Goal: Transaction & Acquisition: Book appointment/travel/reservation

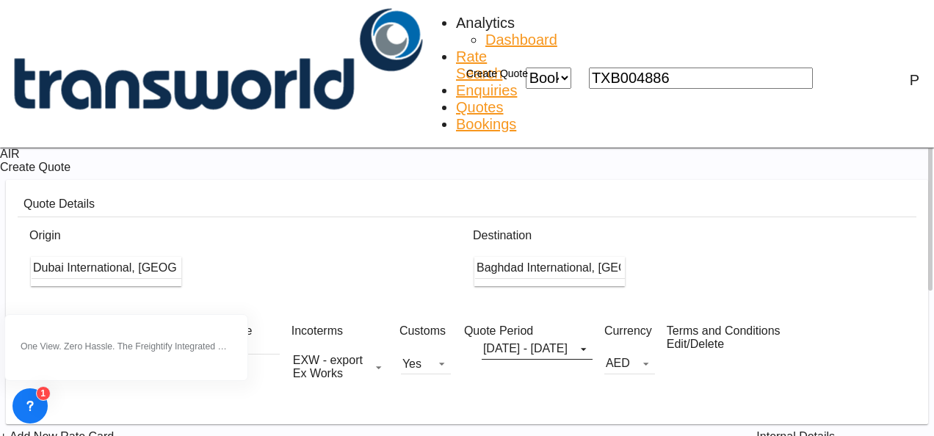
click at [535, 59] on button "Create Quote" at bounding box center [488, 73] width 94 height 29
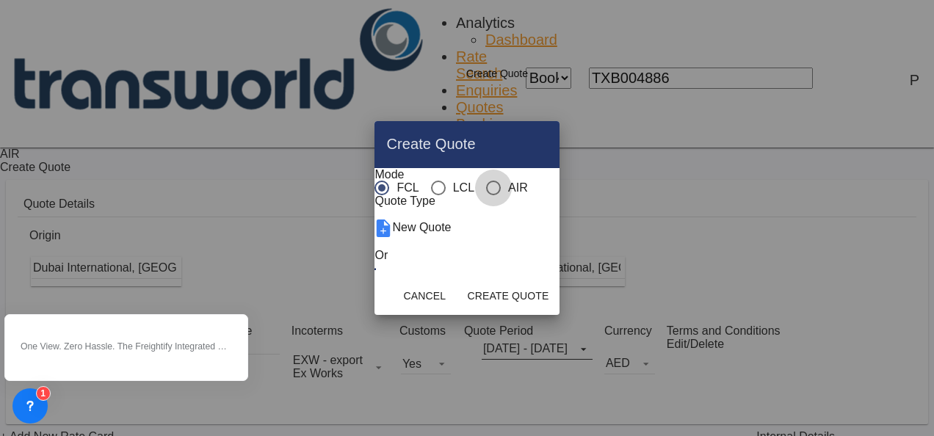
click at [486, 181] on div "AIR" at bounding box center [493, 188] width 15 height 15
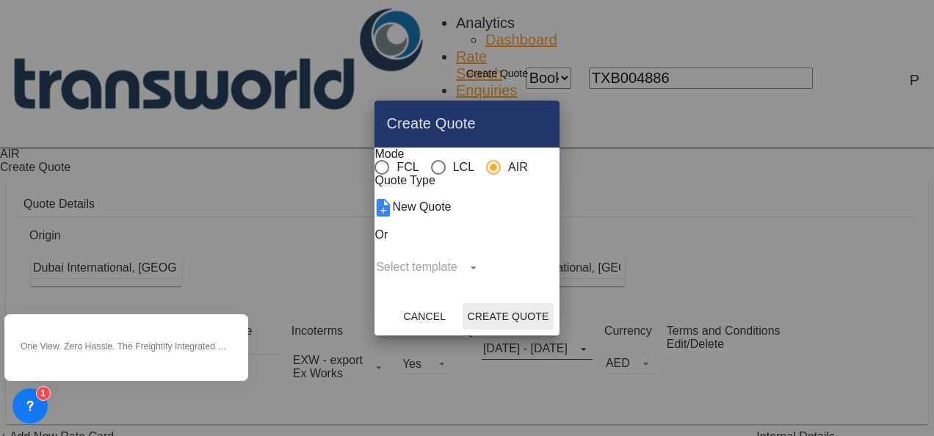
click at [553, 330] on button "Create Quote" at bounding box center [508, 316] width 90 height 26
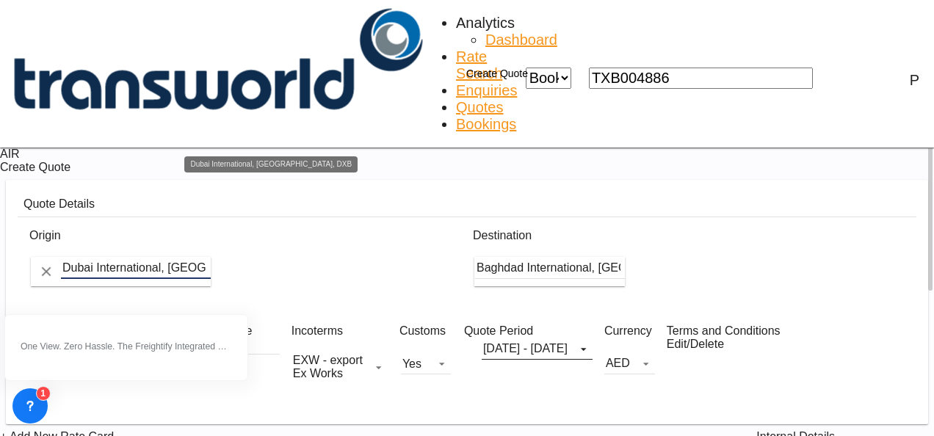
click at [210, 257] on input "Dubai International, [GEOGRAPHIC_DATA], DXB" at bounding box center [136, 268] width 150 height 22
click at [57, 261] on button "Clear Input" at bounding box center [46, 272] width 22 height 22
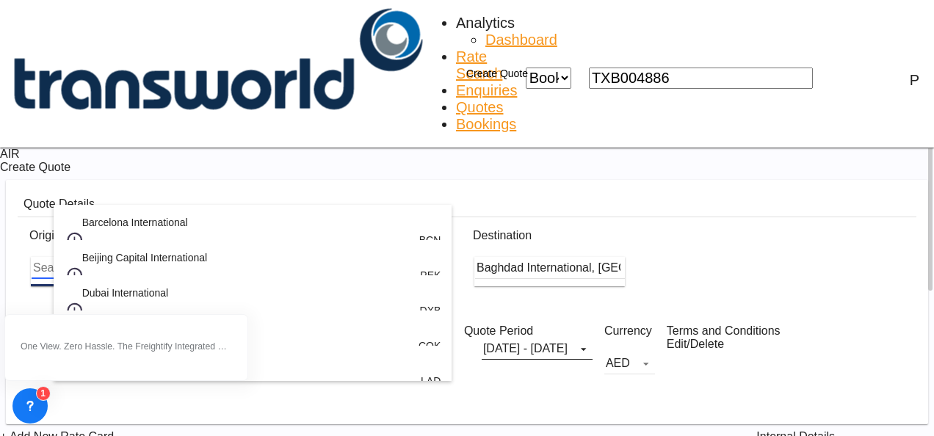
click at [210, 200] on body "Analytics Dashboard Rate Search Enquiries Quotes Bookings" at bounding box center [467, 218] width 934 height 436
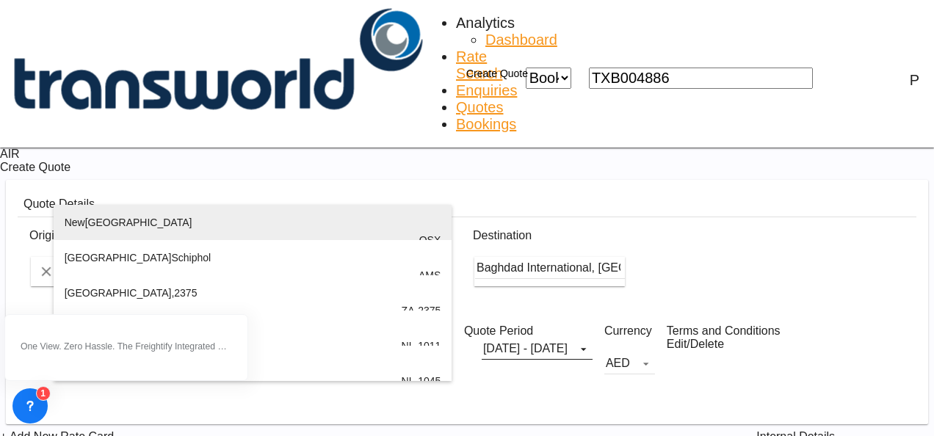
click at [154, 232] on div "[GEOGRAPHIC_DATA] , [GEOGRAPHIC_DATA] QSX" at bounding box center [253, 240] width 377 height 71
type input "[GEOGRAPHIC_DATA], [GEOGRAPHIC_DATA], QSX"
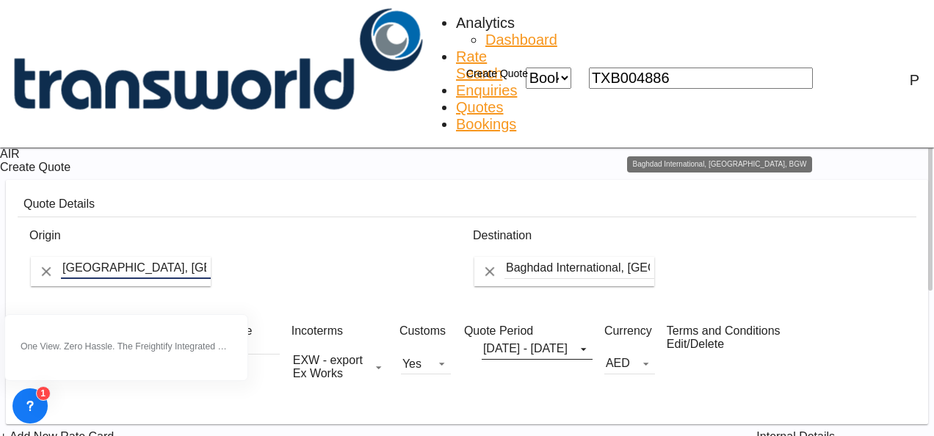
click at [654, 257] on input "Baghdad International, Baghdad, BGW" at bounding box center [580, 268] width 150 height 22
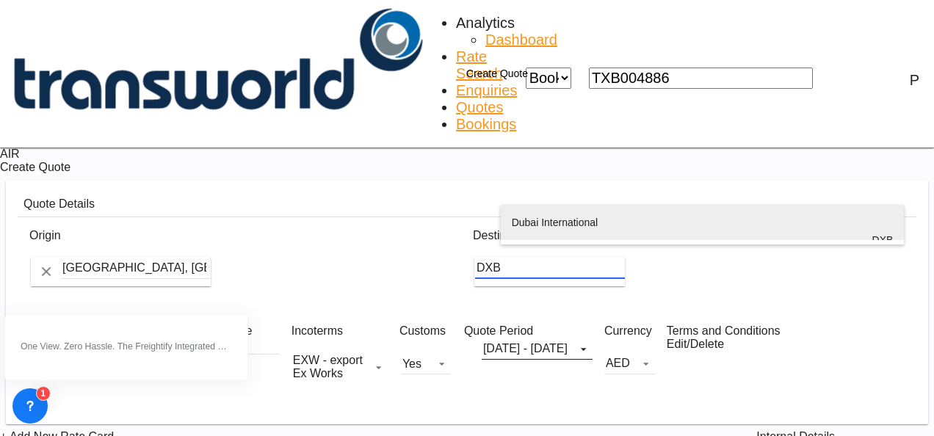
click at [560, 225] on div "Dubai International [GEOGRAPHIC_DATA] , [GEOGRAPHIC_DATA] DXB" at bounding box center [703, 240] width 382 height 71
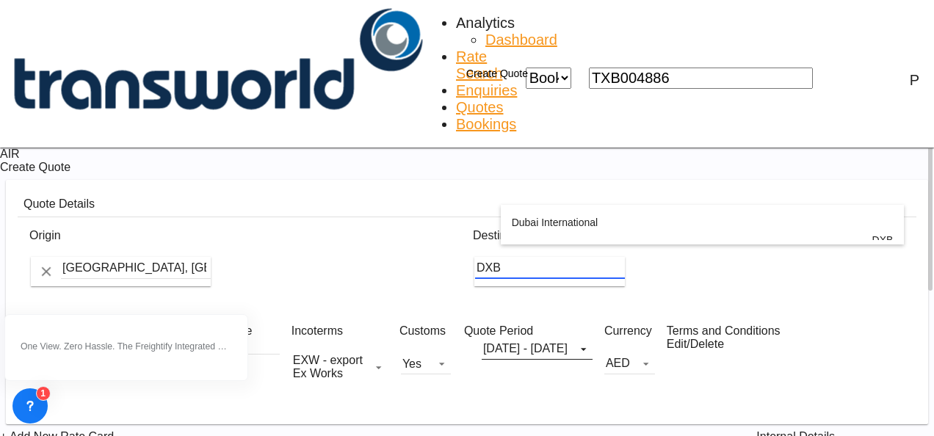
type input "Dubai International, [GEOGRAPHIC_DATA], DXB"
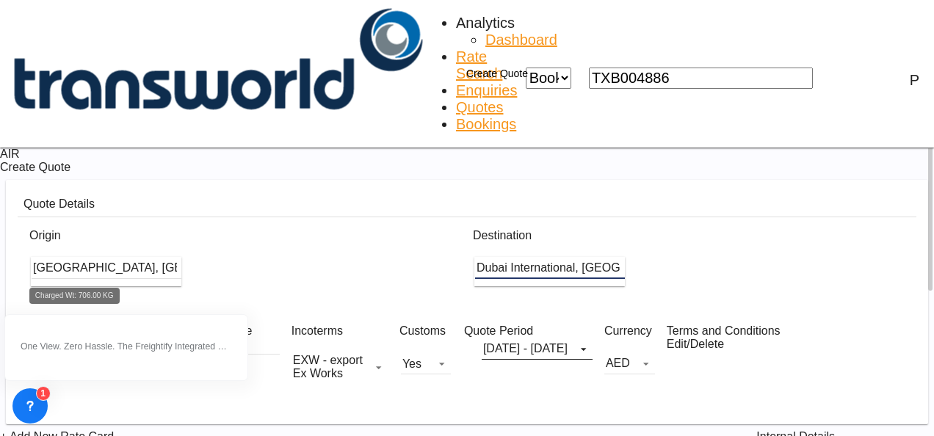
click at [64, 357] on div "Charged Wt: 706.00 KG" at bounding box center [88, 370] width 115 height 26
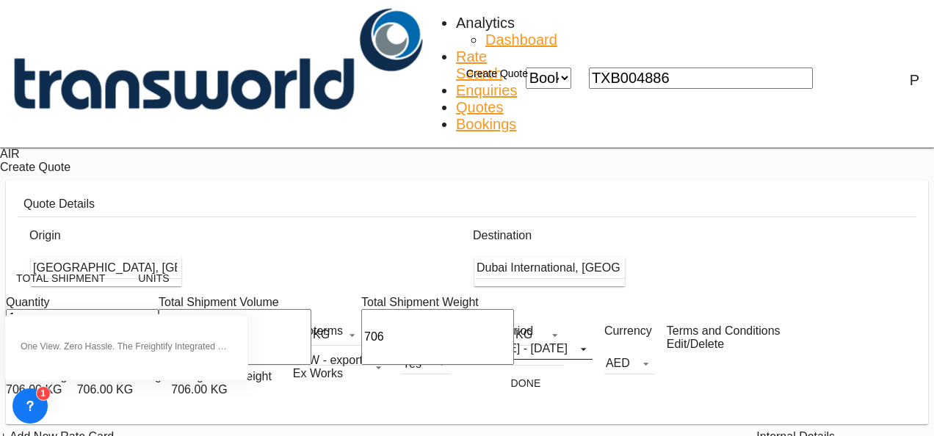
drag, startPoint x: 123, startPoint y: 217, endPoint x: 0, endPoint y: 140, distance: 145.9
click at [0, 140] on html "Analytics Dashboard Rate Search Enquiries Quotes Bookings Analytics" at bounding box center [467, 218] width 934 height 436
type input "13"
click at [494, 370] on button "Done" at bounding box center [526, 383] width 65 height 26
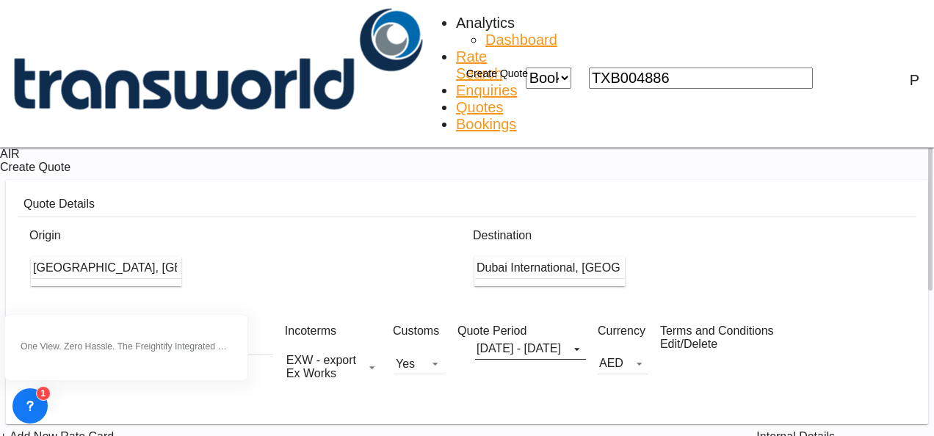
click at [215, 339] on input "[DATE]" at bounding box center [227, 346] width 93 height 15
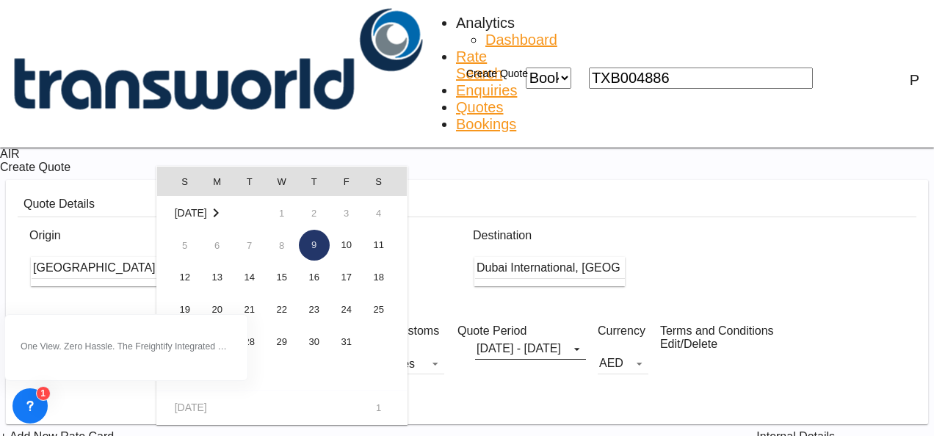
click at [311, 248] on span "9" at bounding box center [314, 245] width 31 height 31
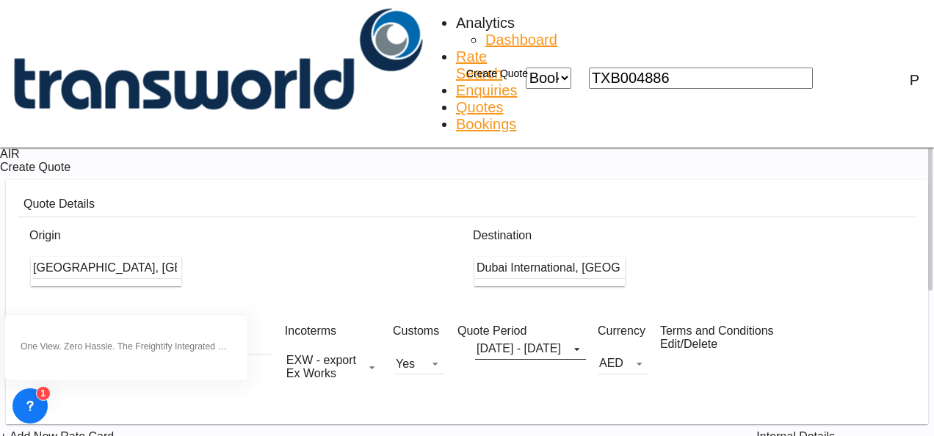
click at [181, 338] on div at bounding box center [227, 338] width 93 height 0
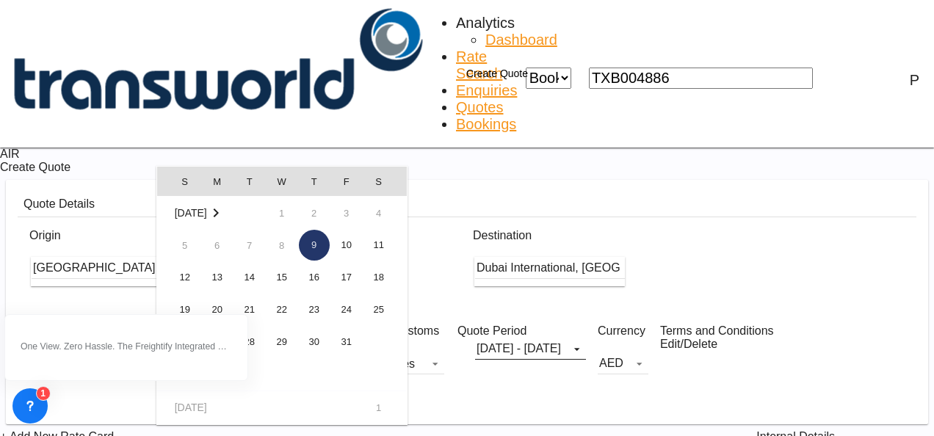
click at [739, 26] on div at bounding box center [467, 218] width 934 height 436
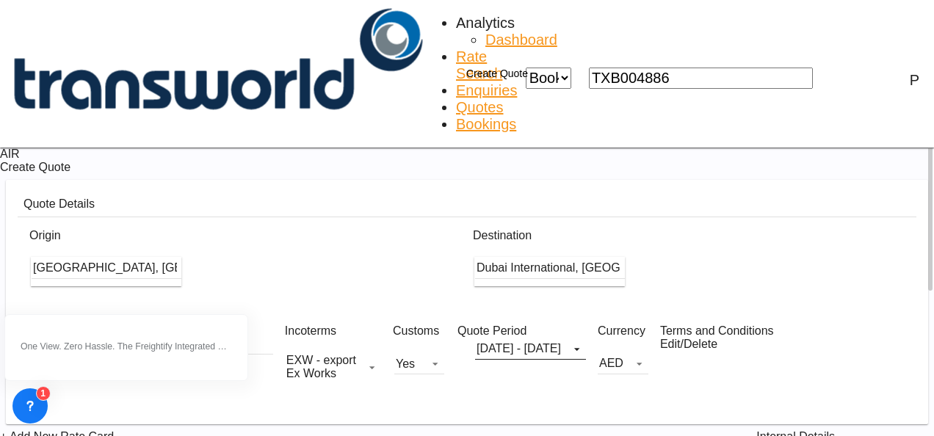
click at [535, 59] on button "Create Quote" at bounding box center [488, 73] width 94 height 29
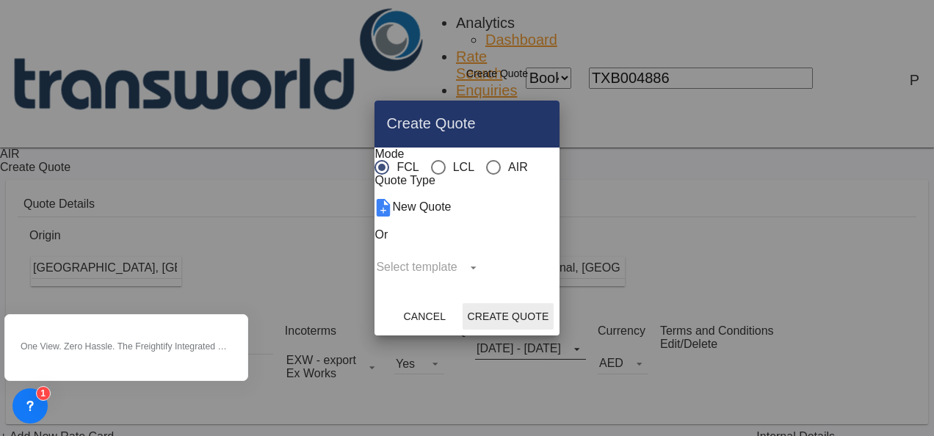
click at [486, 160] on div "AIR" at bounding box center [493, 167] width 15 height 15
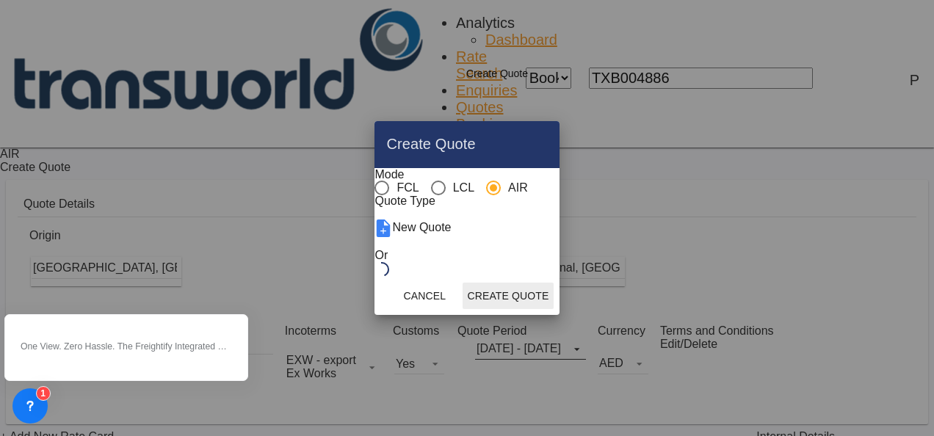
click at [553, 309] on button "Create Quote" at bounding box center [508, 296] width 90 height 26
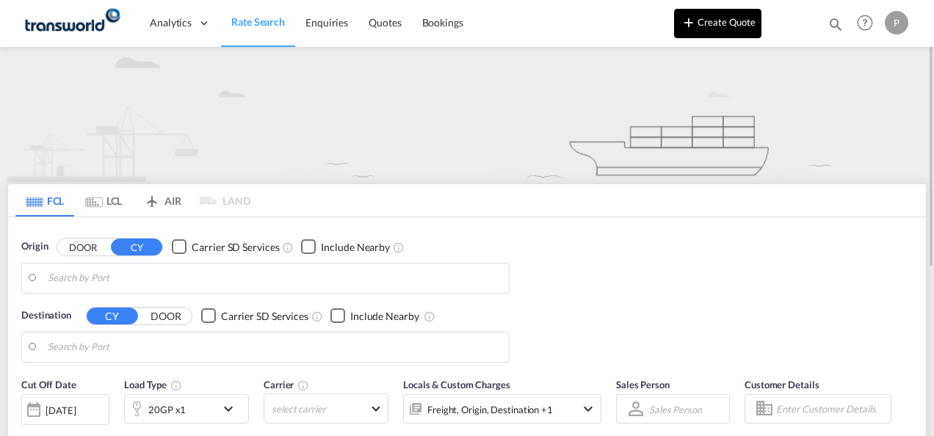
click at [736, 18] on button "Create Quote" at bounding box center [717, 23] width 87 height 29
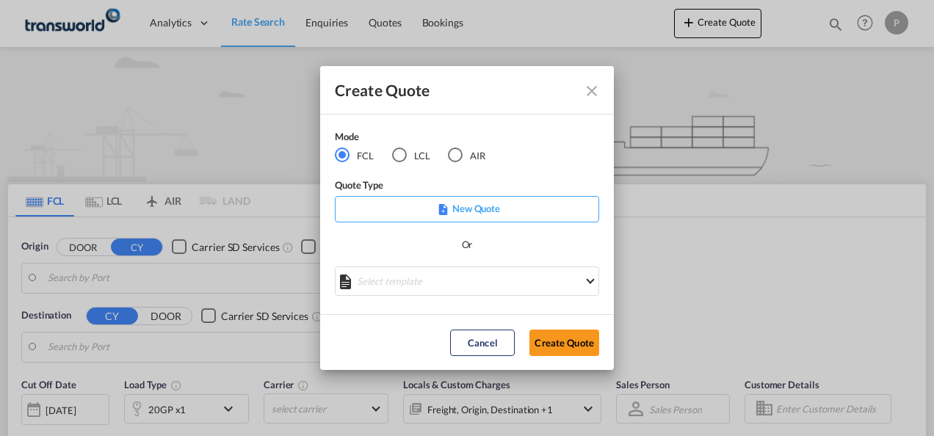
click at [459, 155] on div "AIR" at bounding box center [455, 155] width 15 height 15
click at [574, 346] on button "Create Quote" at bounding box center [565, 343] width 70 height 26
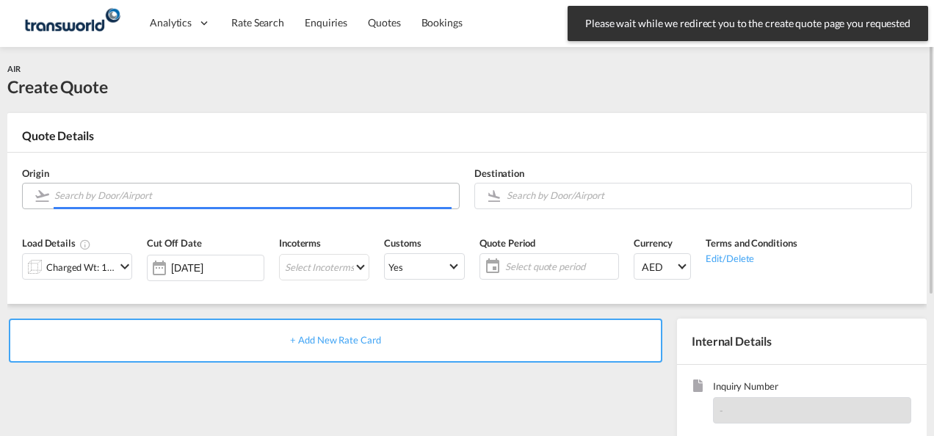
click at [123, 190] on input "Search by Door/Airport" at bounding box center [252, 196] width 397 height 26
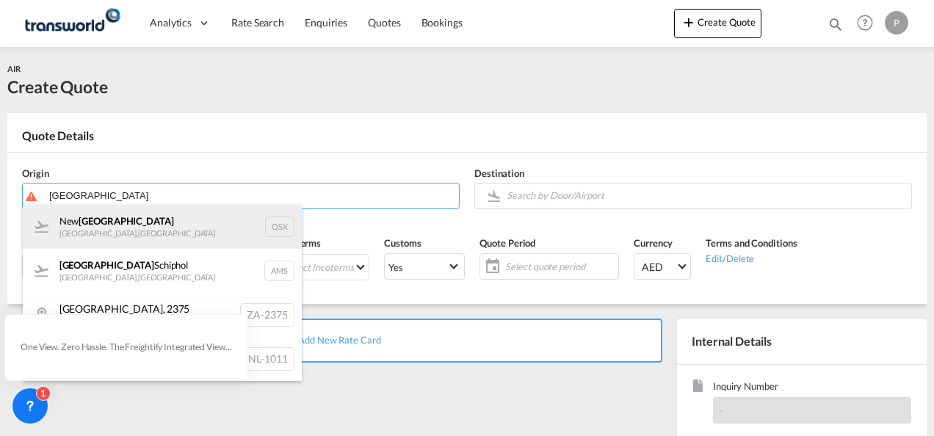
click at [118, 222] on div "[GEOGRAPHIC_DATA] , [GEOGRAPHIC_DATA] QSX" at bounding box center [162, 227] width 279 height 44
type input "[GEOGRAPHIC_DATA], [GEOGRAPHIC_DATA], QSX"
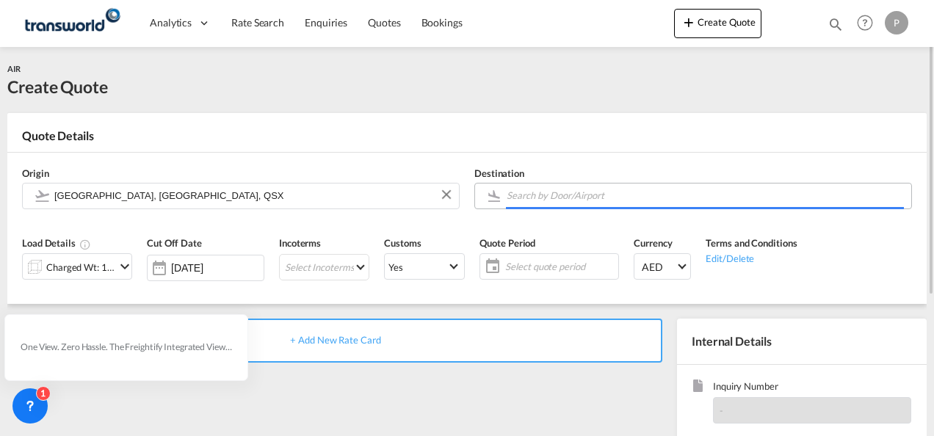
click at [533, 197] on input "Search by Door/Airport" at bounding box center [705, 196] width 397 height 26
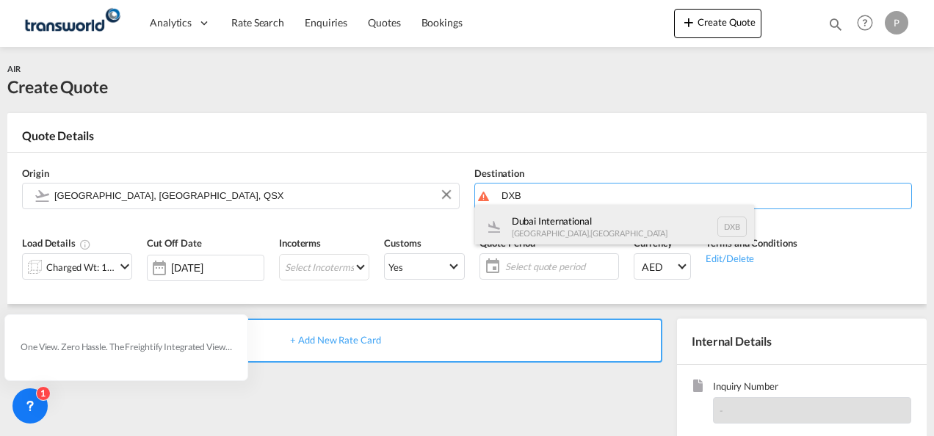
click at [542, 226] on div "Dubai International [GEOGRAPHIC_DATA] , [GEOGRAPHIC_DATA] DXB" at bounding box center [614, 227] width 279 height 44
type input "Dubai International, [GEOGRAPHIC_DATA], DXB"
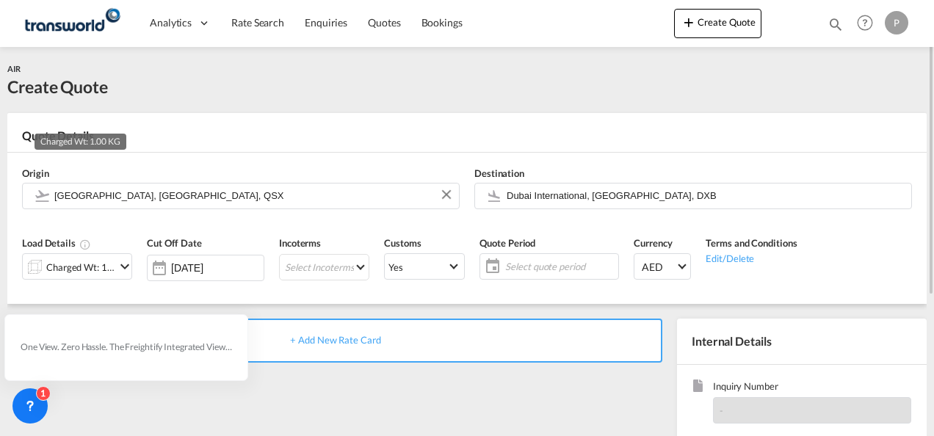
click at [65, 262] on div "Charged Wt: 1.00 KG" at bounding box center [80, 267] width 69 height 21
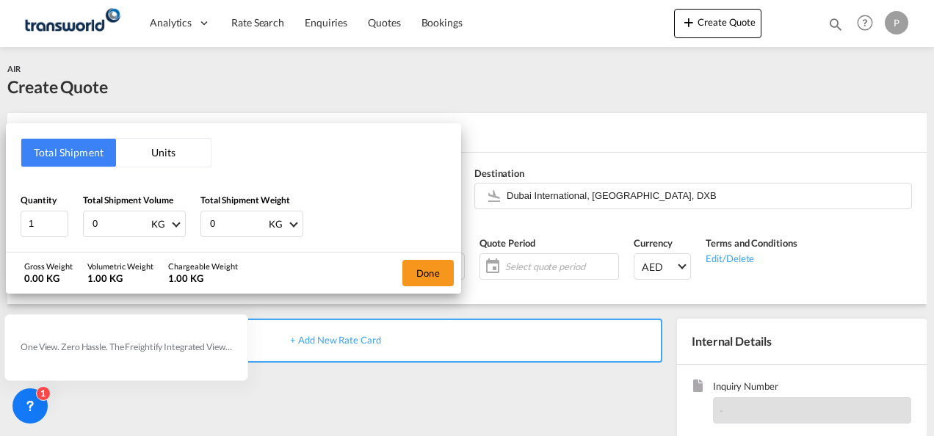
drag, startPoint x: 122, startPoint y: 226, endPoint x: 0, endPoint y: 111, distance: 167.8
click at [0, 120] on html "Analytics Dashboard Rate Search Enquiries Quotes Bookings Analytics" at bounding box center [467, 218] width 934 height 436
type input "13"
click at [435, 268] on button "Done" at bounding box center [427, 273] width 51 height 26
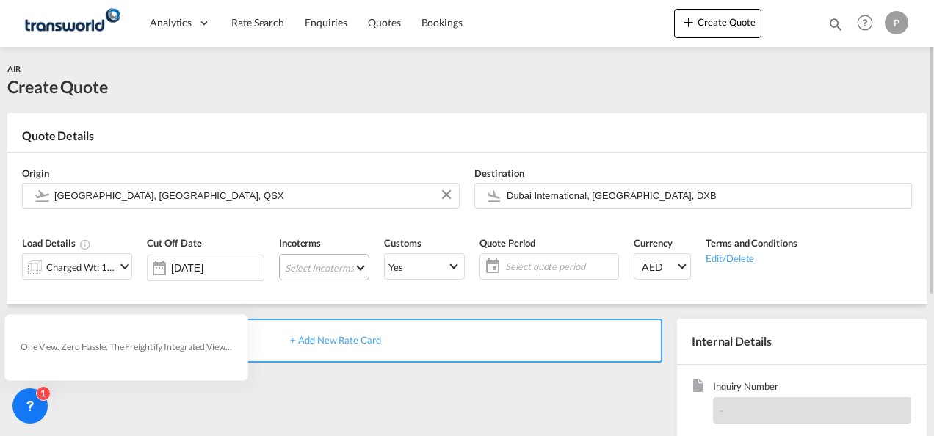
click at [320, 262] on md-select "Select Incoterms FAS - import Free Alongside Ship CPT - import Carrier Paid to …" at bounding box center [324, 267] width 90 height 26
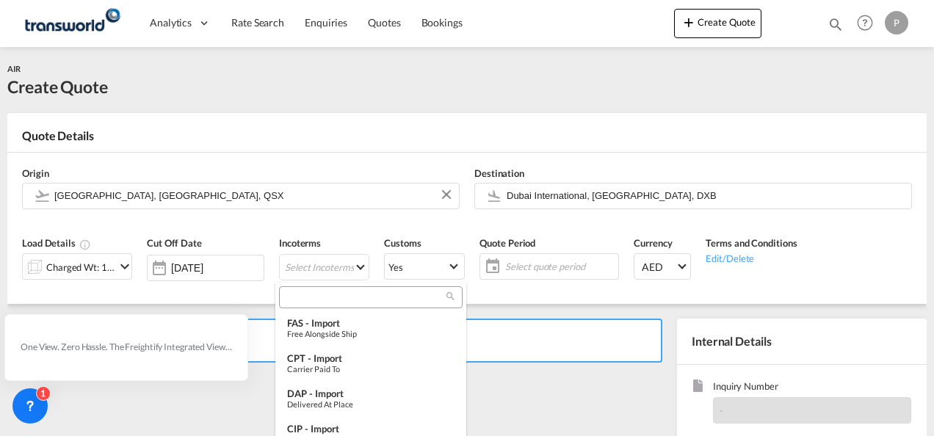
click at [328, 295] on input "search" at bounding box center [364, 297] width 163 height 13
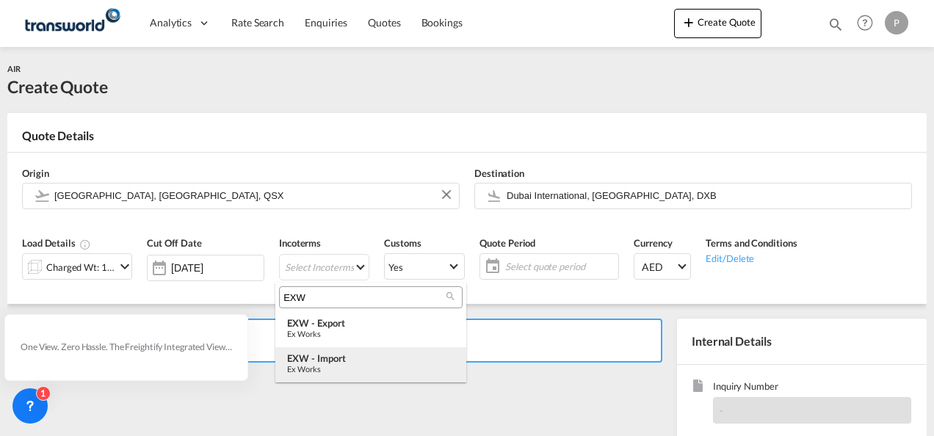
type input "EXW"
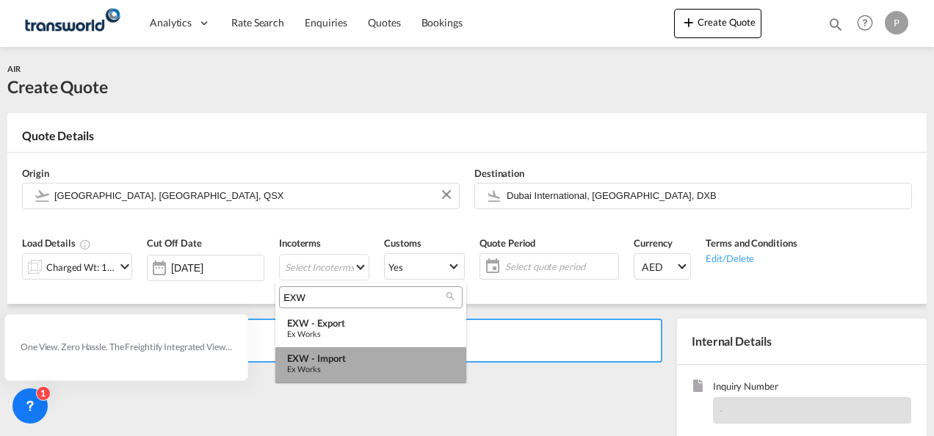
click at [343, 356] on div "EXW - import" at bounding box center [370, 359] width 167 height 12
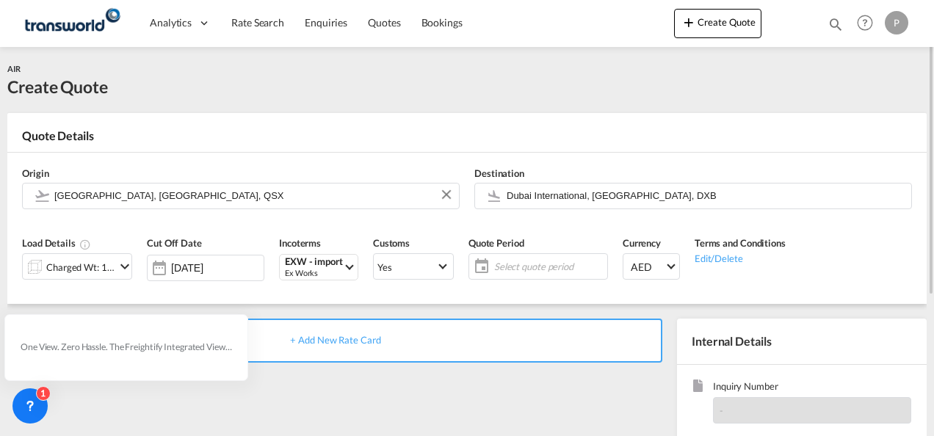
click at [536, 264] on span "Select quote period" at bounding box center [548, 266] width 109 height 13
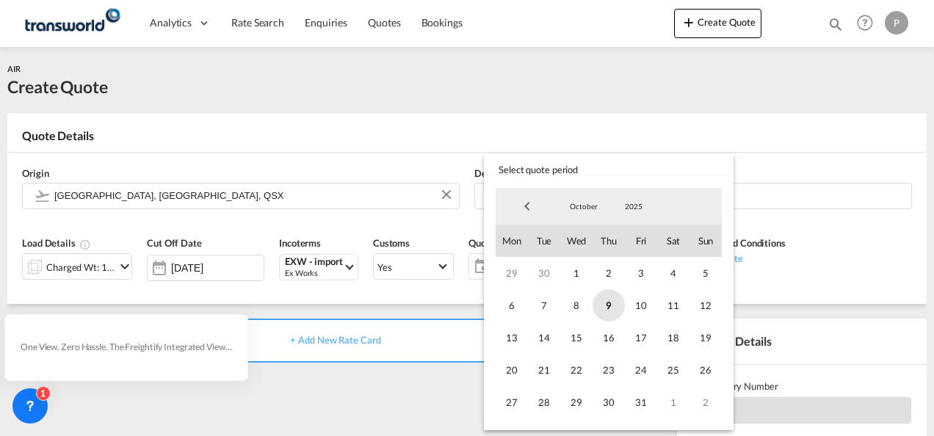
click at [611, 304] on span "9" at bounding box center [609, 305] width 32 height 32
click at [643, 398] on span "31" at bounding box center [641, 402] width 32 height 32
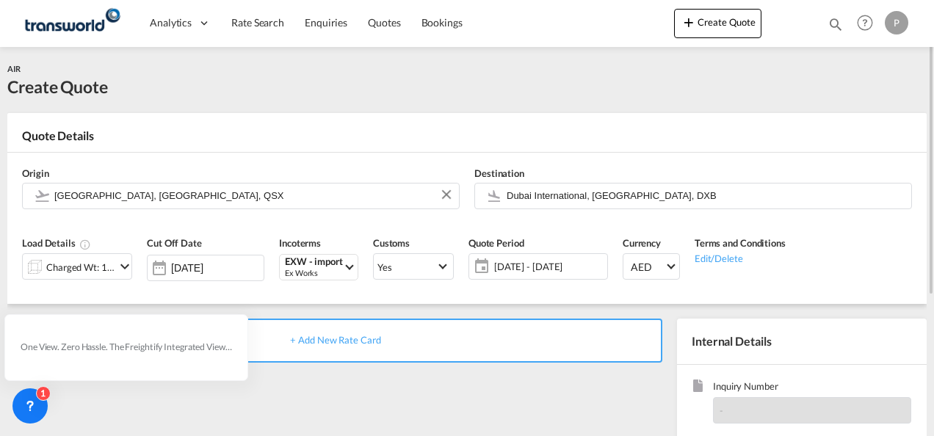
scroll to position [147, 0]
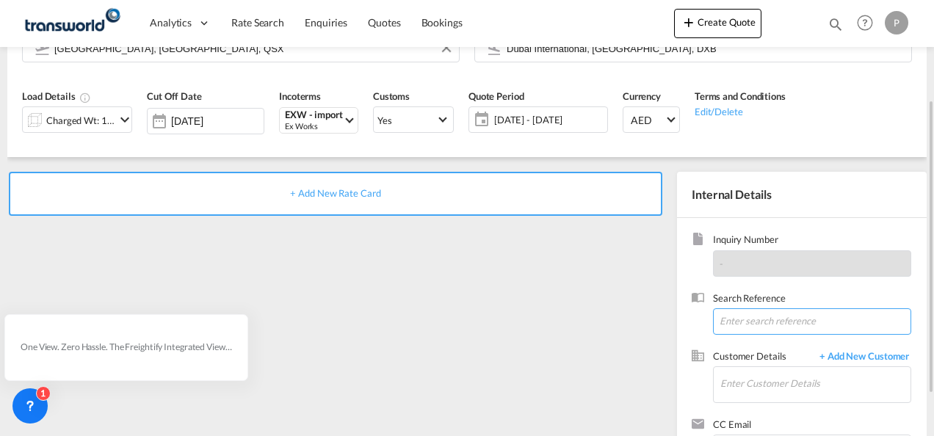
click at [748, 320] on input at bounding box center [812, 321] width 198 height 26
paste input "TWI 21869"
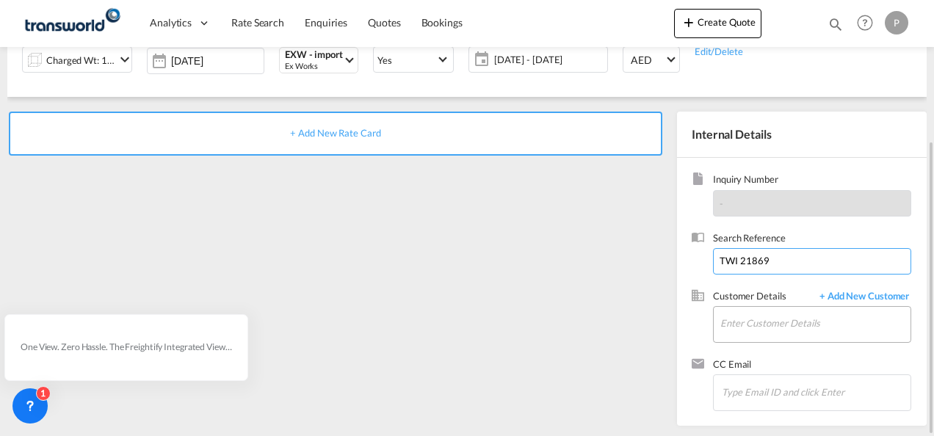
type input "TWI 21869"
click at [748, 325] on input "Enter Customer Details" at bounding box center [815, 323] width 190 height 33
type input "A"
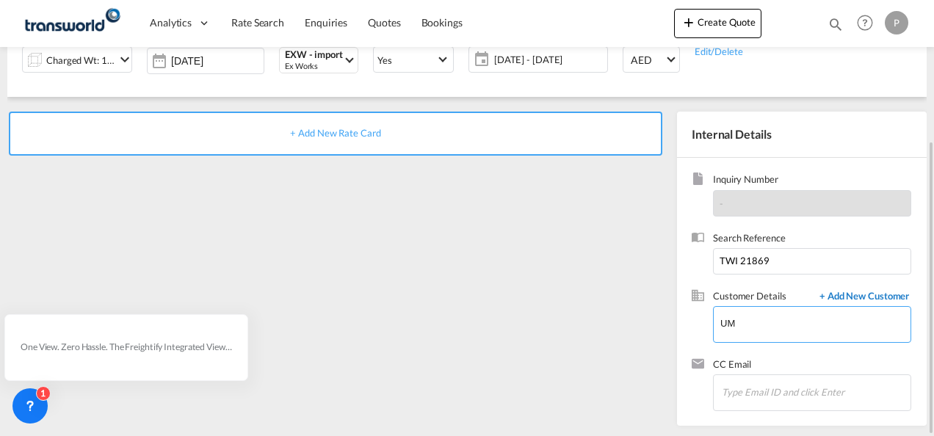
type input "U"
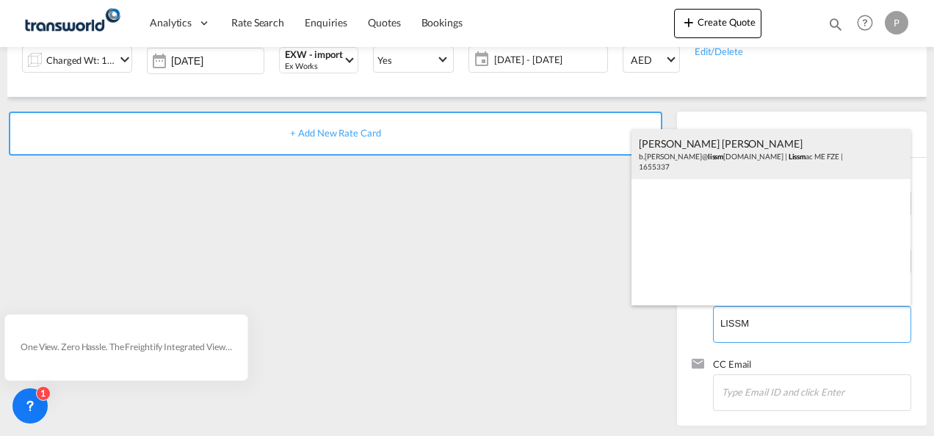
click at [658, 159] on div "[PERSON_NAME] [PERSON_NAME][PERSON_NAME]@ lissm [DOMAIN_NAME] | Lissm ac ME FZE…" at bounding box center [771, 154] width 279 height 50
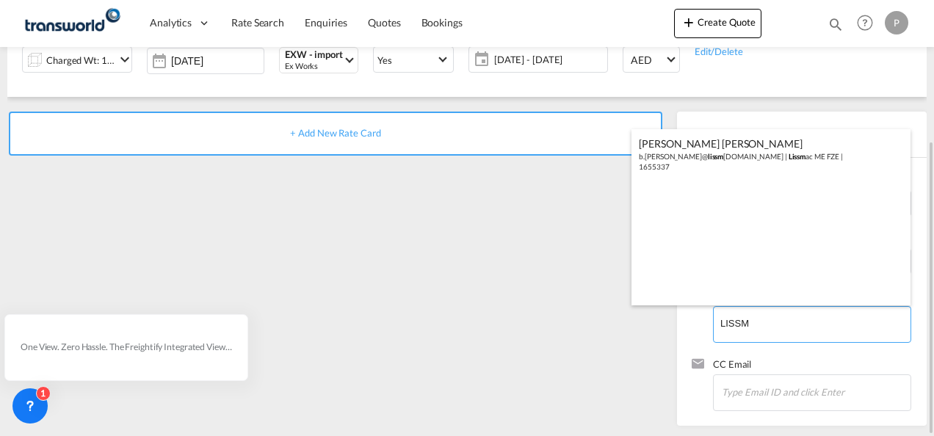
type input "Lissmac ME FZE, [PERSON_NAME] [PERSON_NAME], [EMAIL_ADDRESS][PERSON_NAME][DOMAI…"
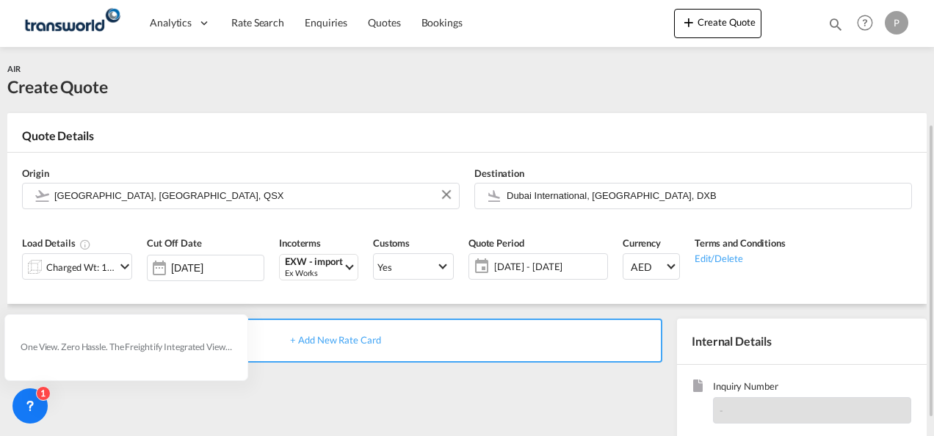
scroll to position [73, 0]
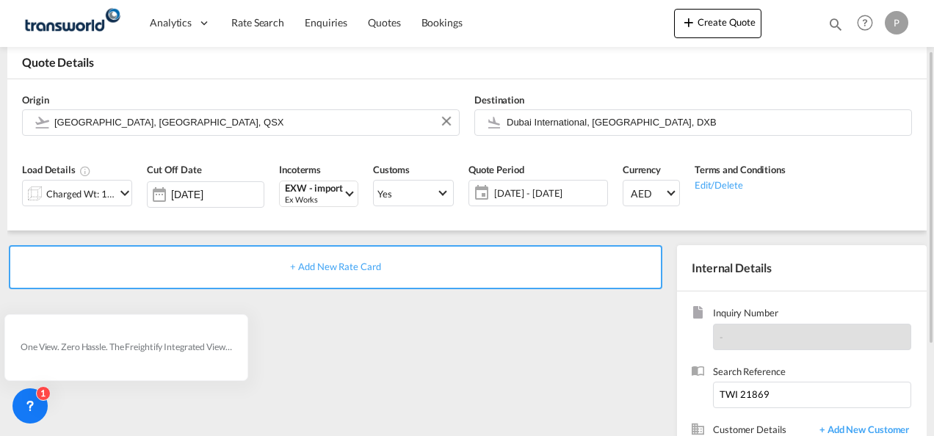
click at [337, 261] on span "+ Add New Rate Card" at bounding box center [335, 267] width 90 height 12
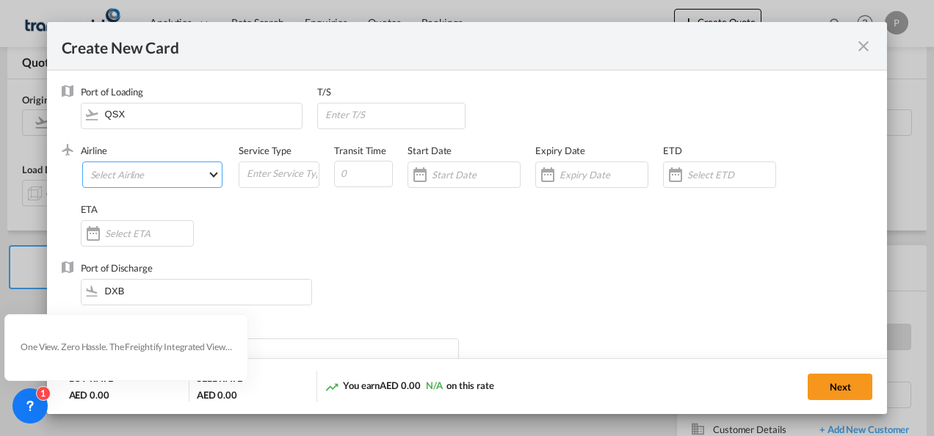
click at [131, 175] on md-select "Select Airline AIR EXPRESS S.A. (1166- / -) CMA CGM Air Cargo (1140-2C / -) DDW…" at bounding box center [152, 175] width 141 height 26
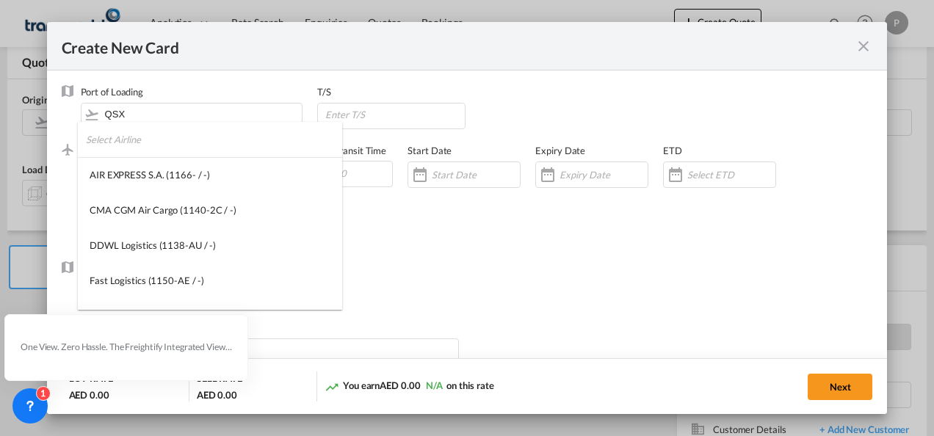
click at [173, 150] on input "search" at bounding box center [214, 139] width 256 height 35
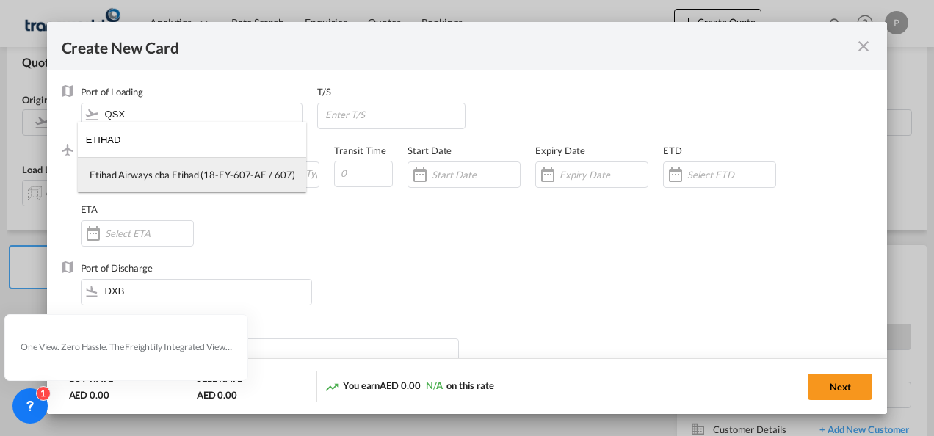
type input "ETIHAD"
click at [189, 179] on div "Etihad Airways dba Etihad (18-EY-607-AE / 607)" at bounding box center [192, 174] width 205 height 13
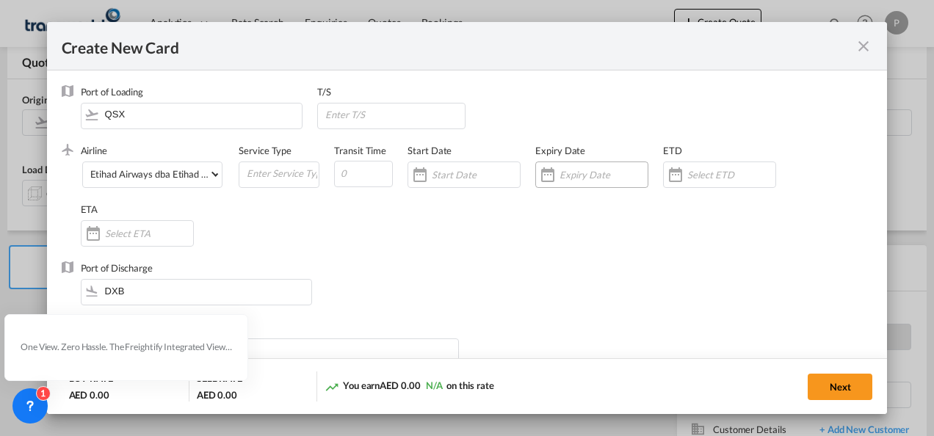
click at [599, 176] on input "Create New CardPort ..." at bounding box center [604, 175] width 88 height 12
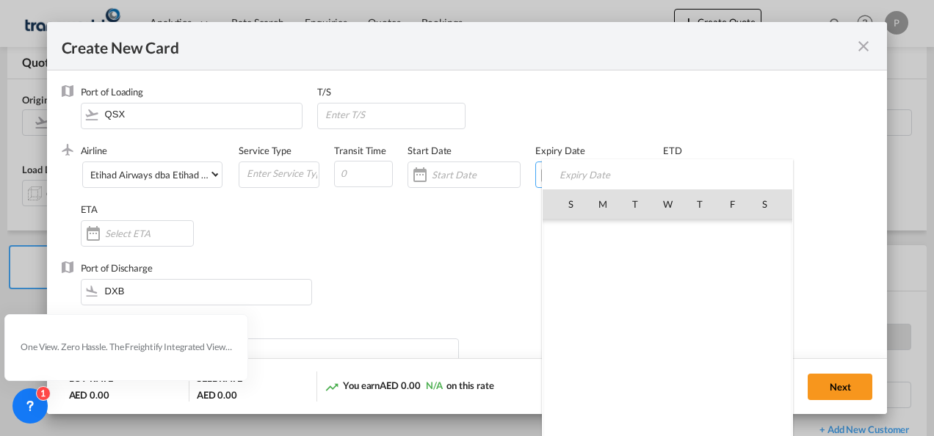
scroll to position [340403, 0]
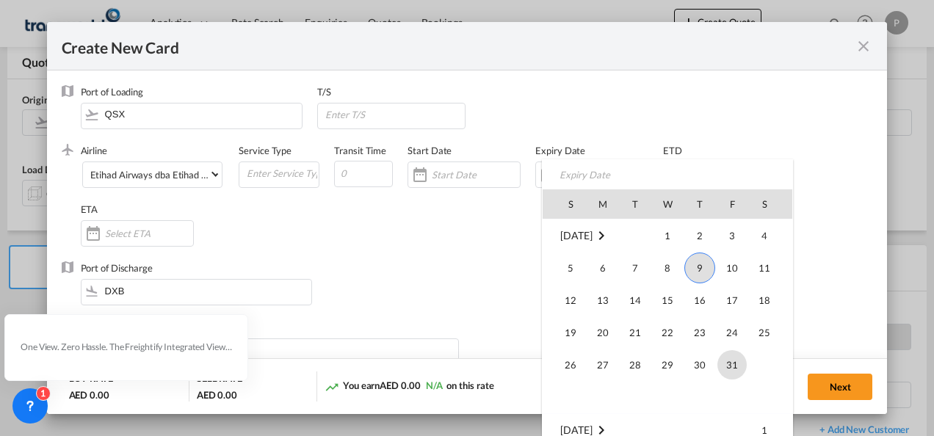
click at [733, 365] on span "31" at bounding box center [732, 364] width 29 height 29
type input "[DATE]"
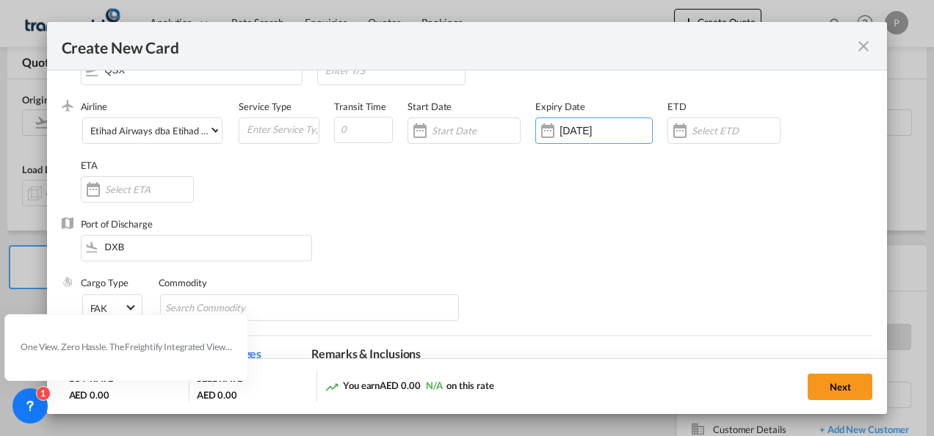
scroll to position [147, 0]
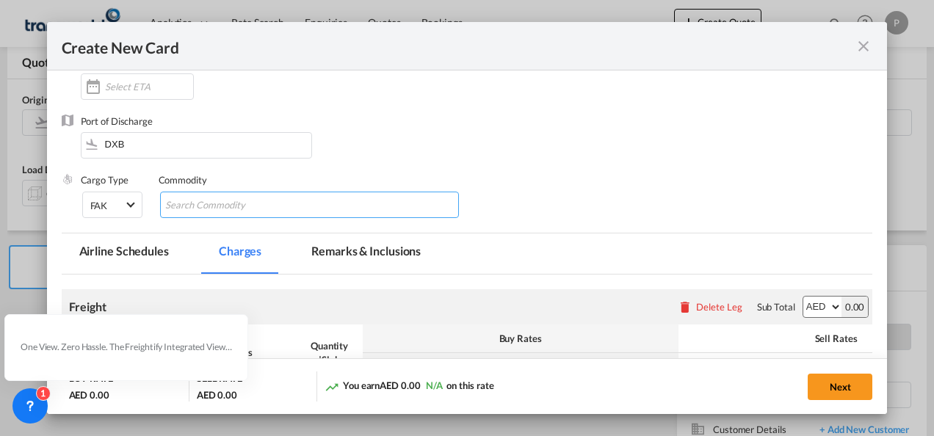
click at [213, 209] on input "Search Commodity" at bounding box center [232, 206] width 134 height 24
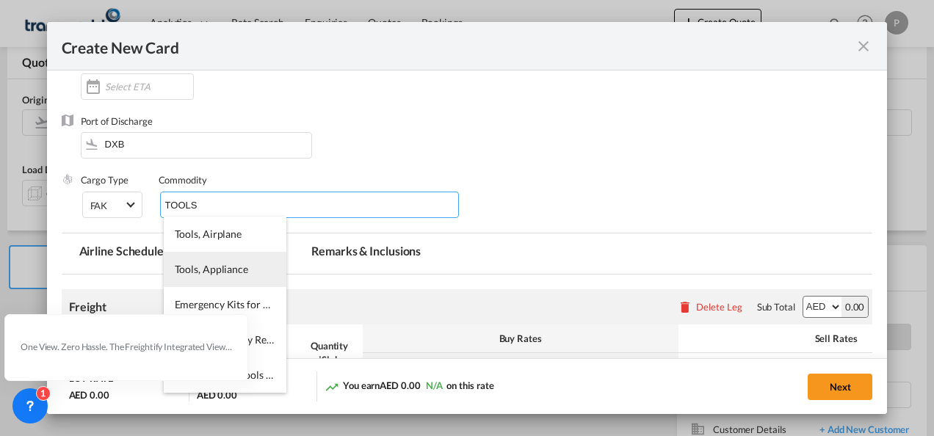
type input "TOOLS"
click at [209, 267] on span "Tools, Appliance" at bounding box center [211, 269] width 73 height 12
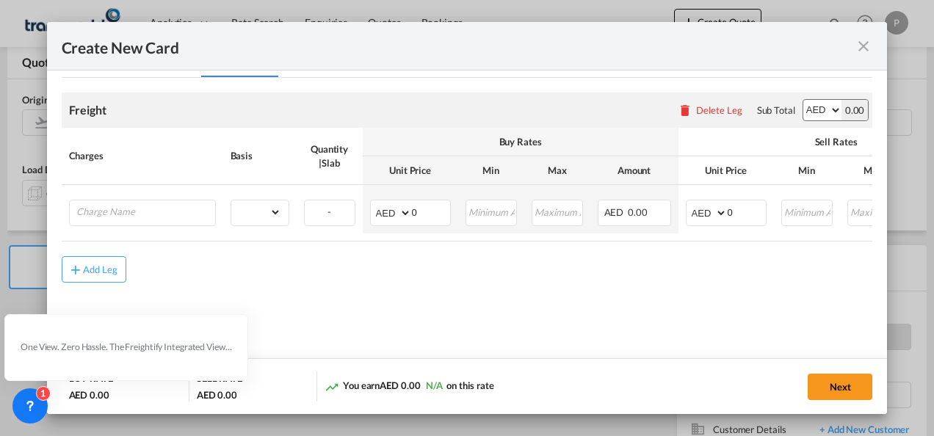
scroll to position [348, 0]
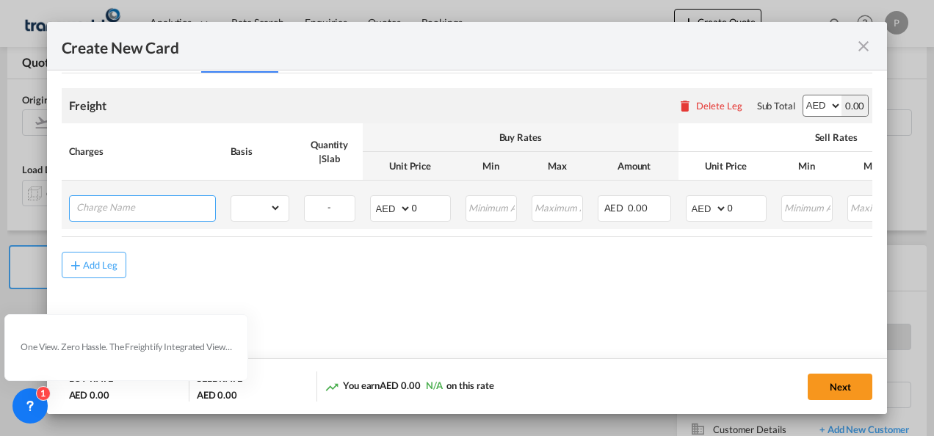
click at [163, 209] on input "Charge Name" at bounding box center [145, 207] width 139 height 22
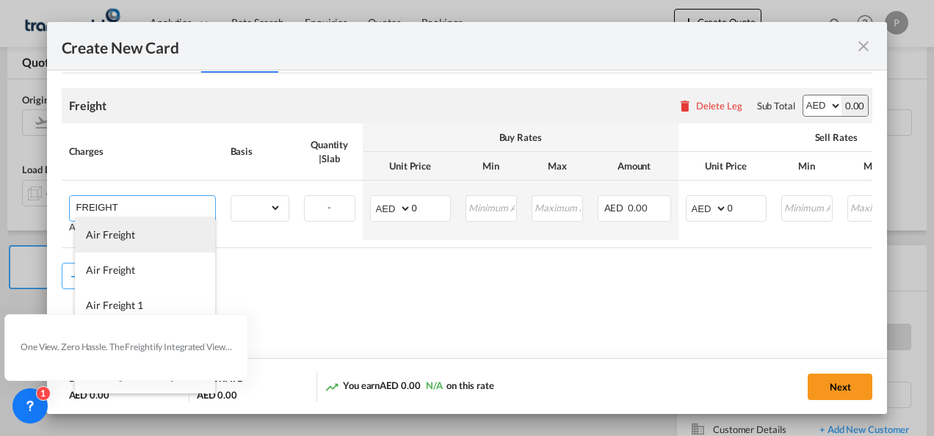
click at [148, 245] on li "Air Freight" at bounding box center [145, 234] width 140 height 35
type input "Air Freight"
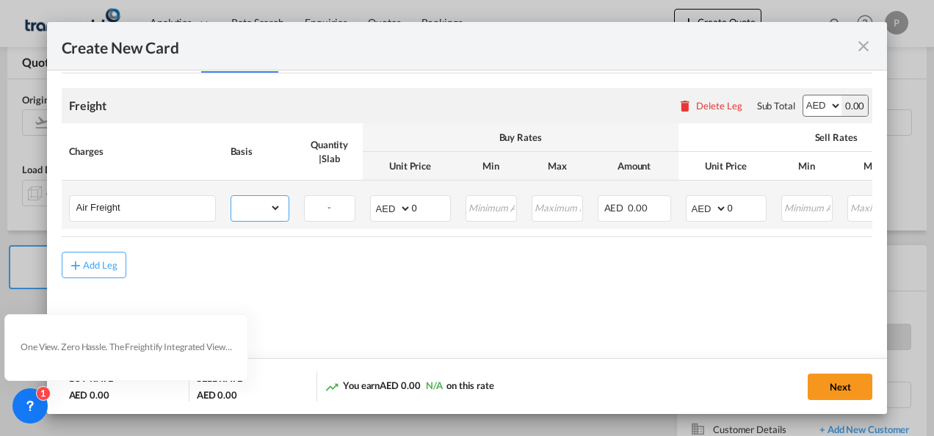
click at [266, 209] on select "gross_weight volumetric_weight per_shipment per_bl per_km % on air freight per_…" at bounding box center [256, 208] width 50 height 24
select select "per_shipment"
click at [231, 196] on select "gross_weight volumetric_weight per_shipment per_bl per_km % on air freight per_…" at bounding box center [256, 208] width 50 height 24
click at [427, 205] on input "0" at bounding box center [431, 207] width 38 height 22
type input "600"
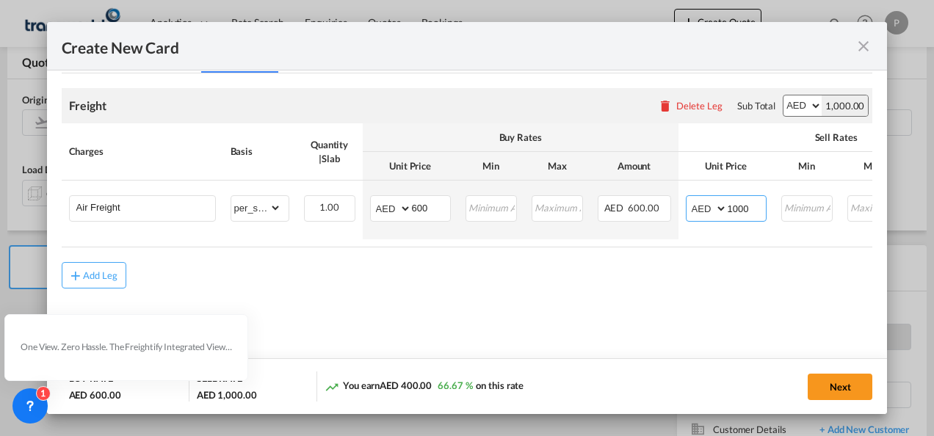
type input "1000"
click at [543, 317] on md-content "Freight Please enter leg name Leg Name Already Exists Delete Leg Sub Total AED …" at bounding box center [468, 209] width 812 height 272
drag, startPoint x: 842, startPoint y: 385, endPoint x: 693, endPoint y: 378, distance: 148.5
click at [842, 385] on button "Next" at bounding box center [840, 387] width 65 height 26
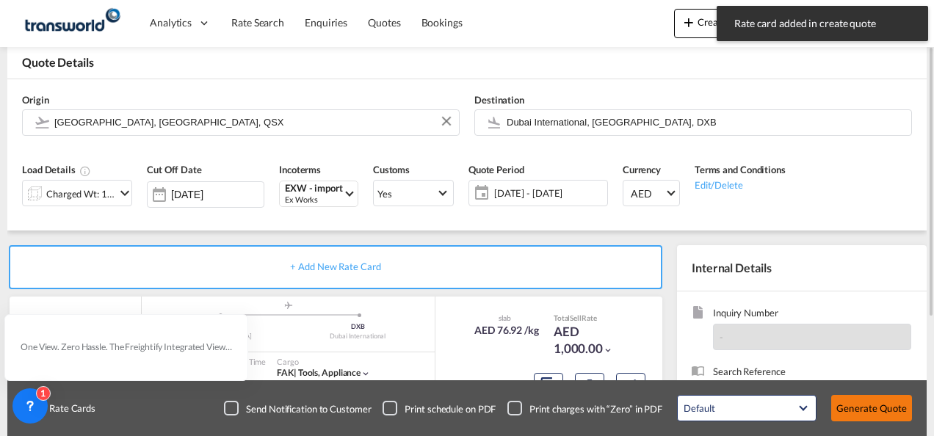
click at [862, 404] on button "Generate Quote" at bounding box center [871, 408] width 81 height 26
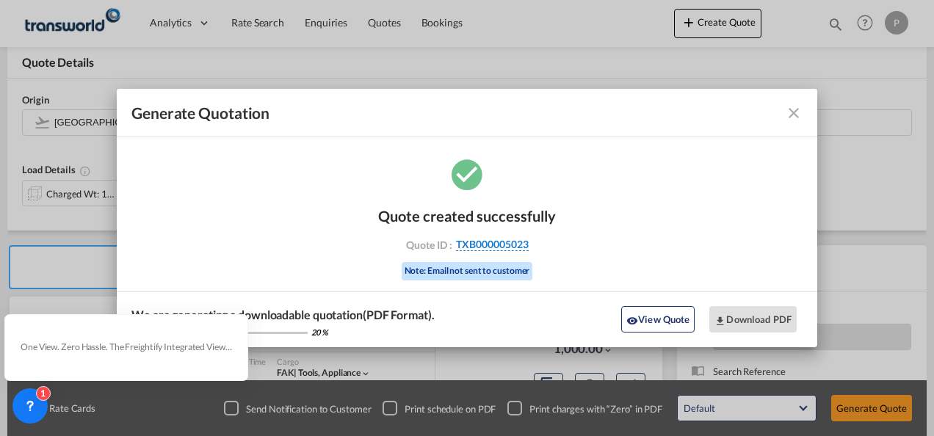
click at [499, 245] on span "TXB000005023" at bounding box center [492, 244] width 73 height 13
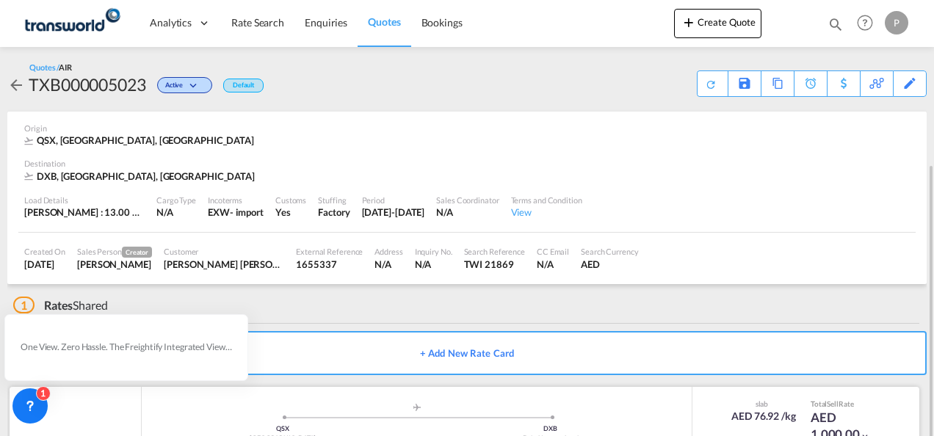
scroll to position [90, 0]
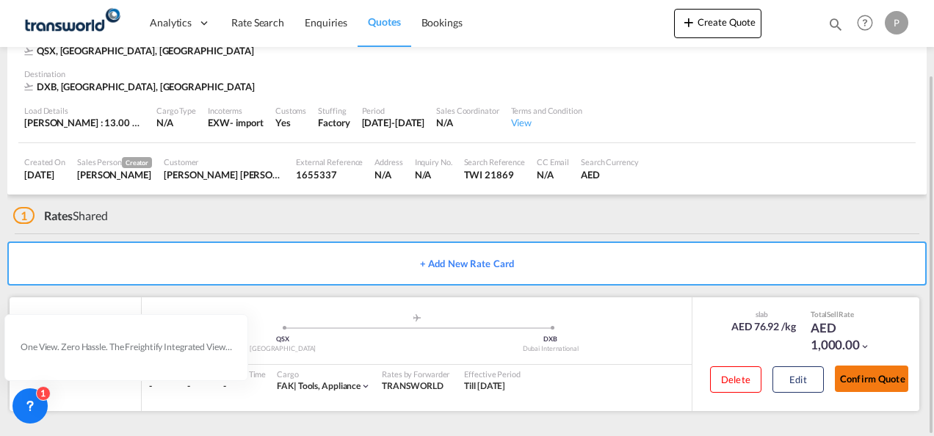
click at [870, 373] on button "Confirm Quote" at bounding box center [871, 379] width 73 height 26
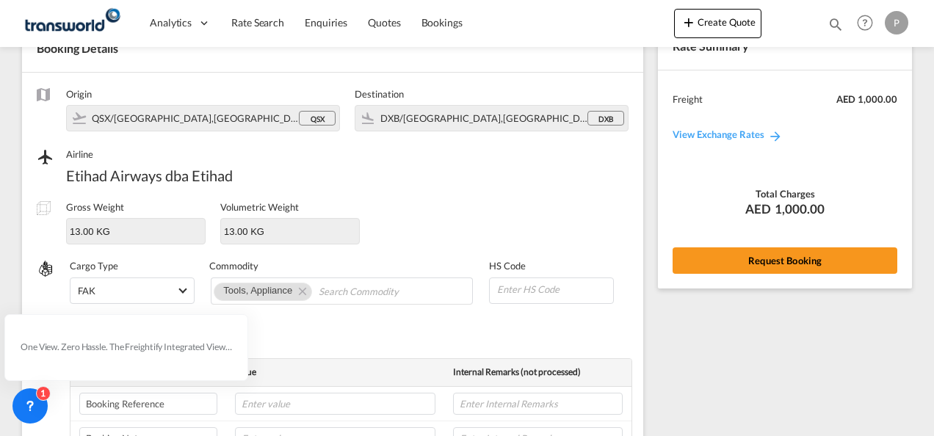
scroll to position [545, 0]
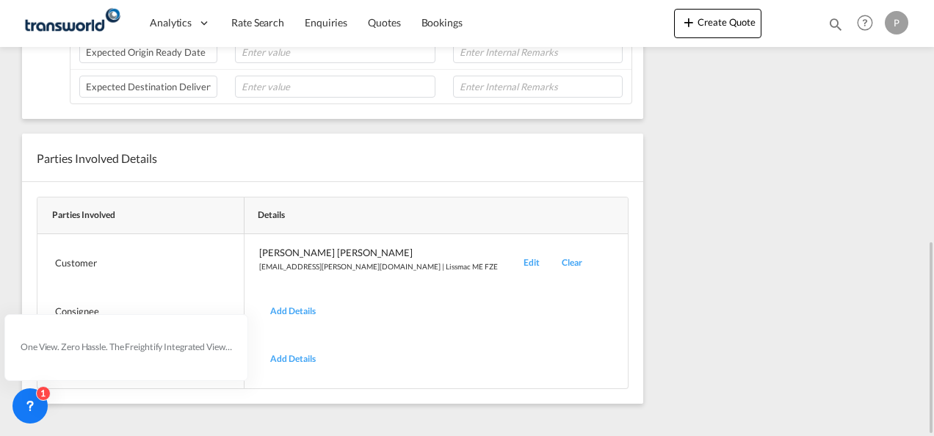
click at [513, 254] on div "Edit" at bounding box center [532, 263] width 38 height 35
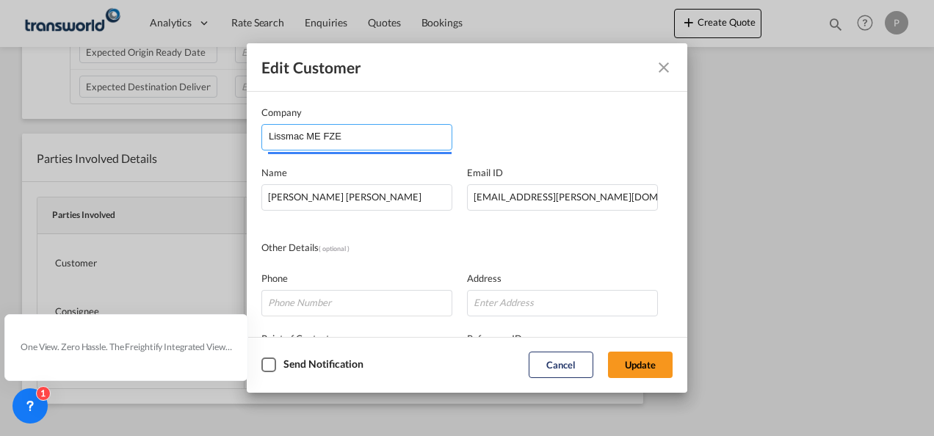
drag, startPoint x: 364, startPoint y: 137, endPoint x: -3, endPoint y: 43, distance: 378.2
click at [0, 43] on html "Analytics Dashboard Rate Search Enquiries Quotes Bookings Analytics" at bounding box center [467, 218] width 934 height 436
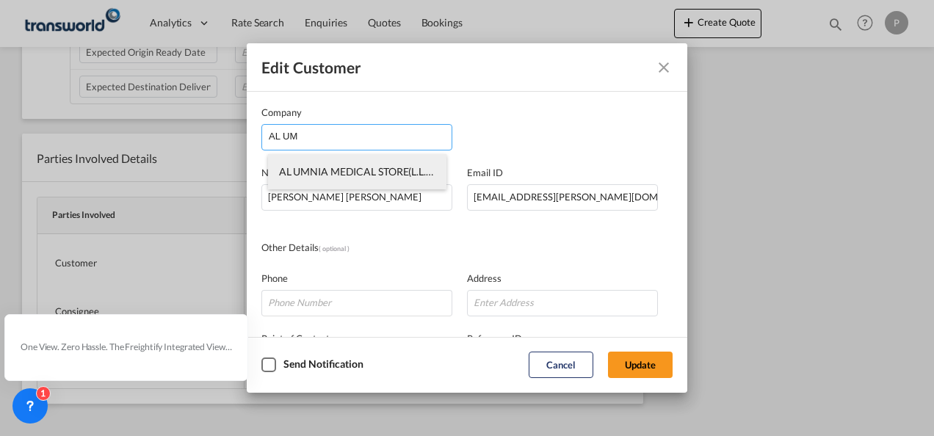
click at [317, 174] on span "AL UMNIA MEDICAL STORE(L.L.C)" at bounding box center [357, 171] width 157 height 12
type input "AL UMNIA MEDICAL STORE(L.L.C)"
type input "[EMAIL_ADDRESS][DOMAIN_NAME]"
type input "581096551"
type input "1827956"
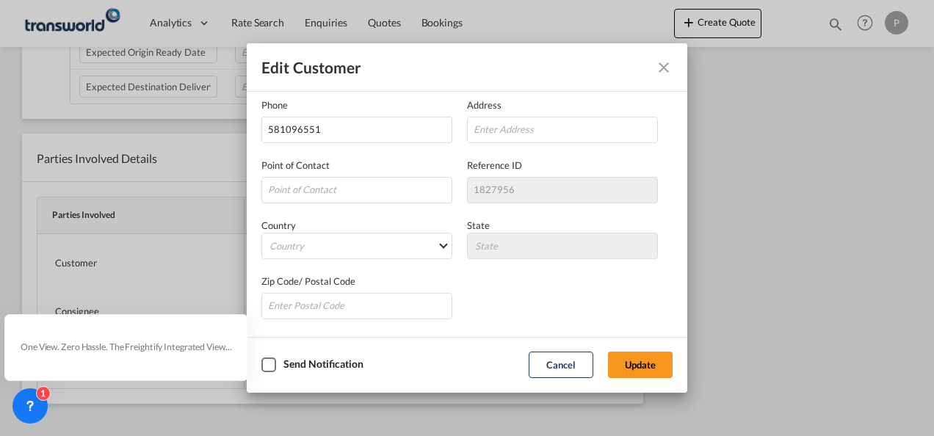
scroll to position [0, 0]
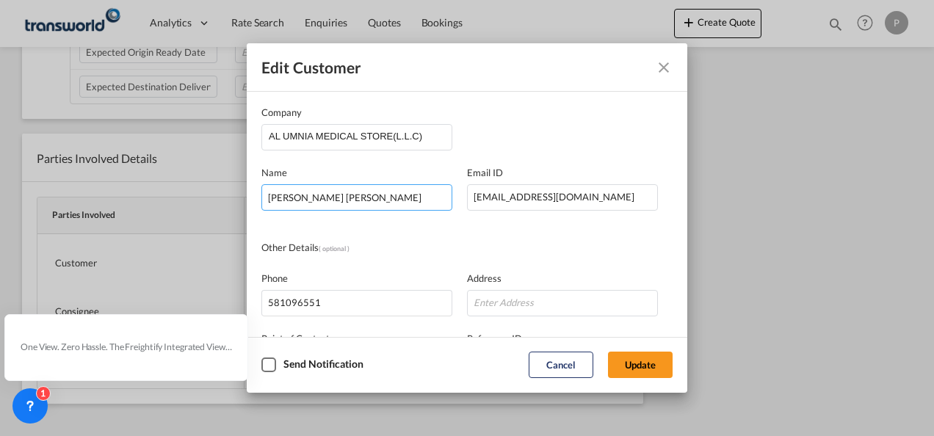
drag, startPoint x: 336, startPoint y: 198, endPoint x: 145, endPoint y: 186, distance: 192.1
click at [145, 186] on div "Edit Customer Company AL UMNIA MEDICAL STORE(L.L.C) Name [PERSON_NAME] [PERSON_…" at bounding box center [467, 218] width 934 height 436
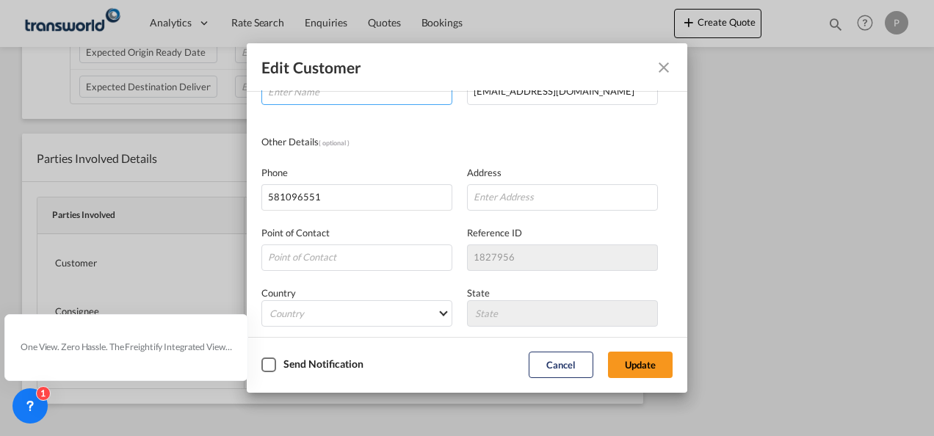
scroll to position [147, 0]
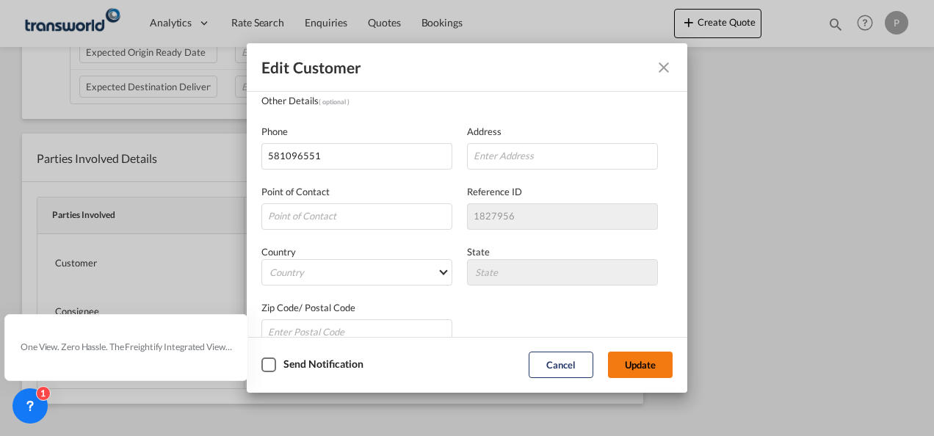
click at [661, 364] on button "Update" at bounding box center [640, 365] width 65 height 26
click at [650, 365] on button "Update" at bounding box center [640, 365] width 65 height 26
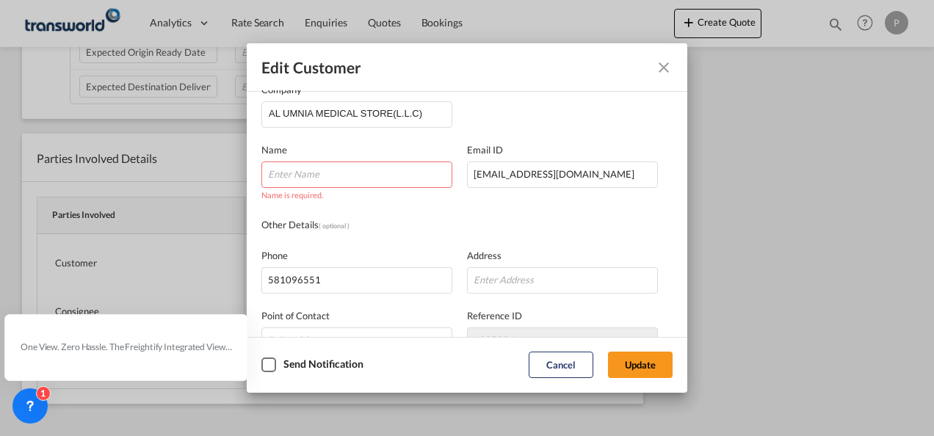
scroll to position [0, 0]
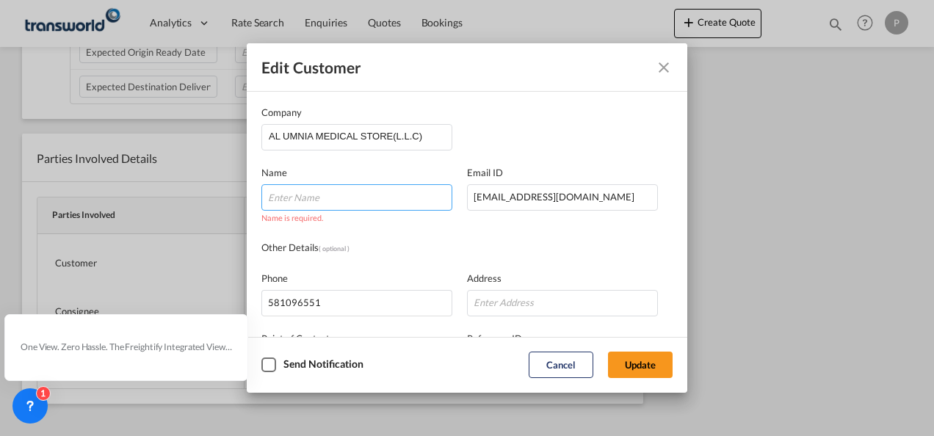
click at [339, 198] on input "Company Name Email ..." at bounding box center [356, 197] width 191 height 26
type input "ACCOUNT"
click at [646, 358] on button "Update" at bounding box center [640, 365] width 65 height 26
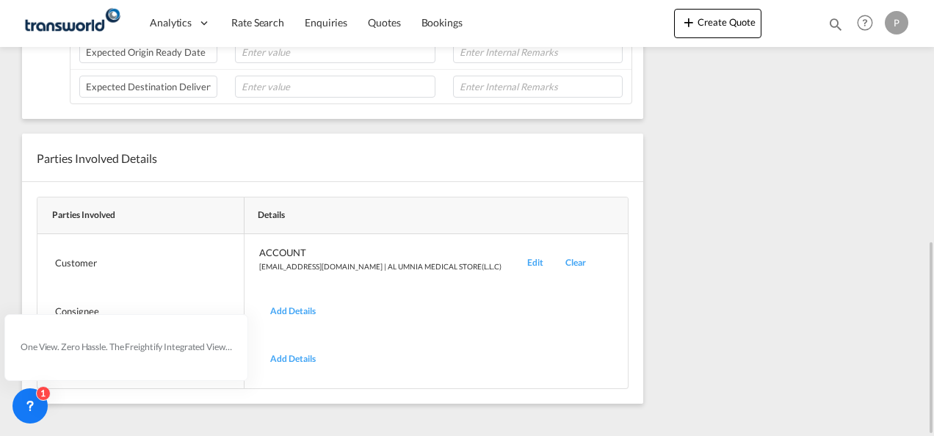
scroll to position [104, 0]
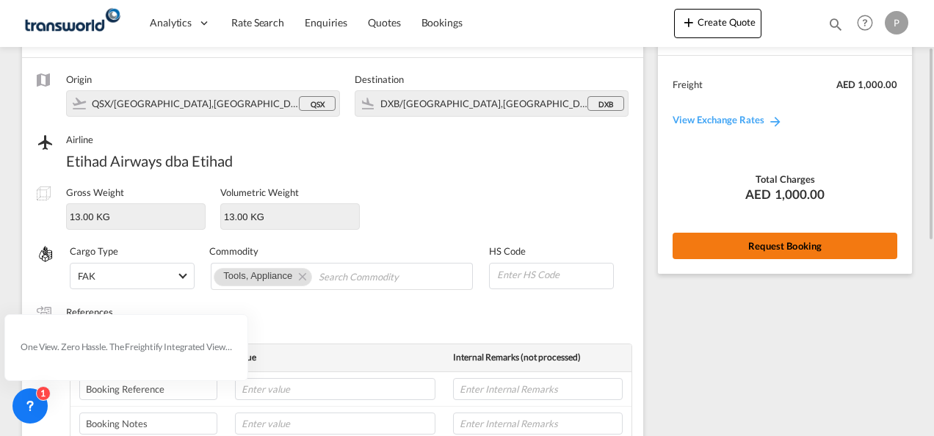
click at [751, 241] on button "Request Booking" at bounding box center [785, 246] width 225 height 26
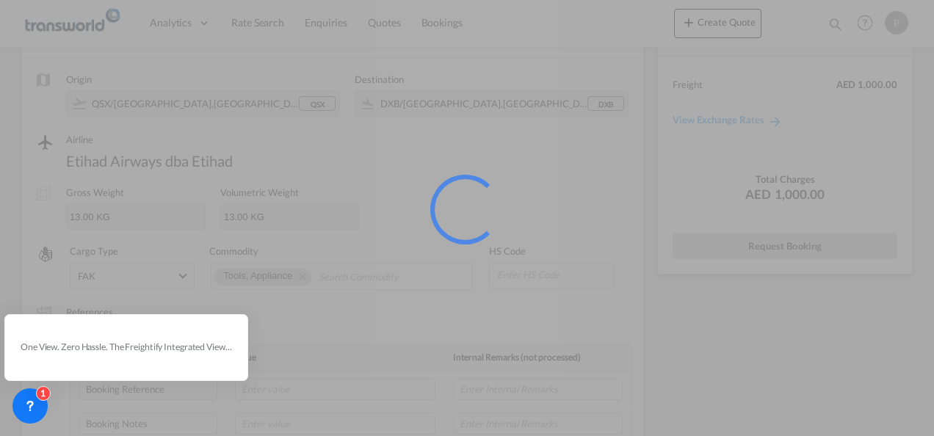
scroll to position [27, 0]
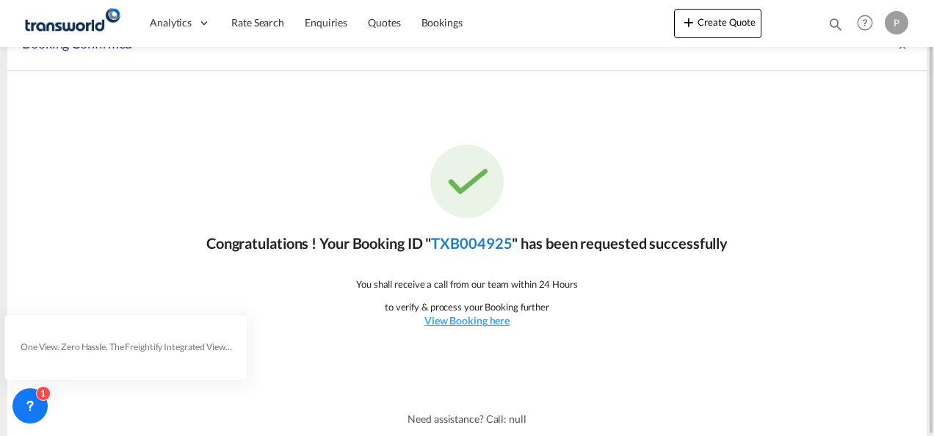
click at [476, 242] on link "TXB004925" at bounding box center [471, 243] width 81 height 18
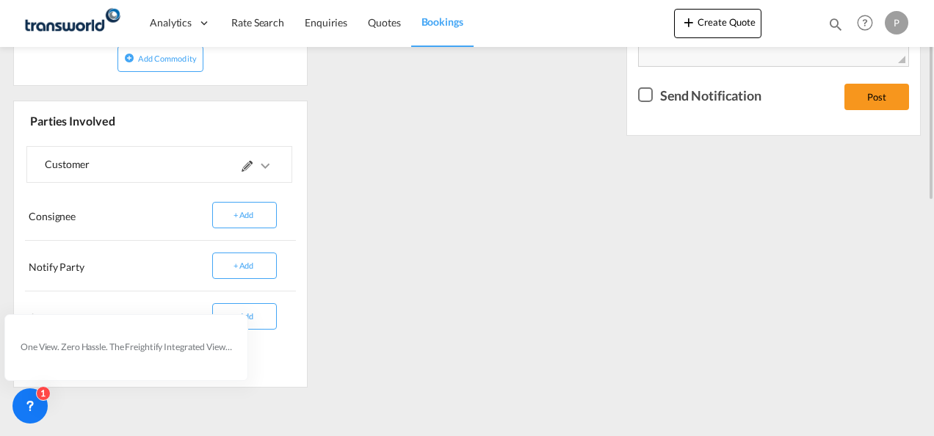
scroll to position [465, 0]
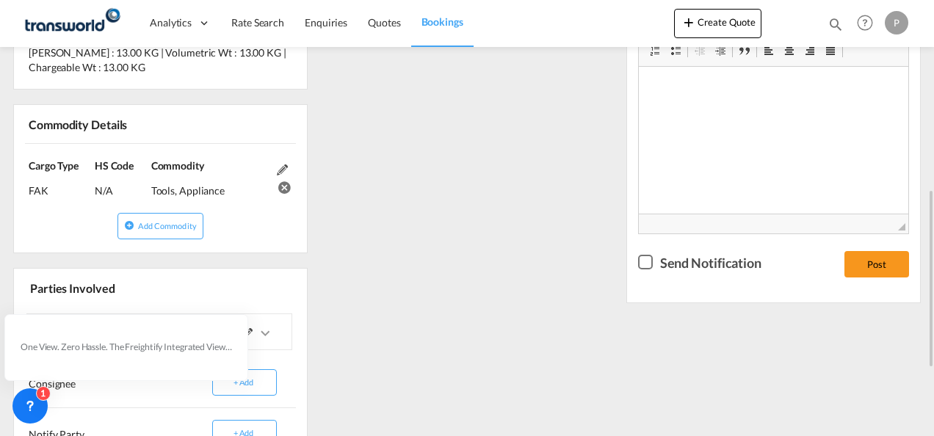
click at [548, 288] on div "References Inquiry No. N/A Quotation No. TXB000005023 Search Reference TWI 2186…" at bounding box center [467, 180] width 920 height 773
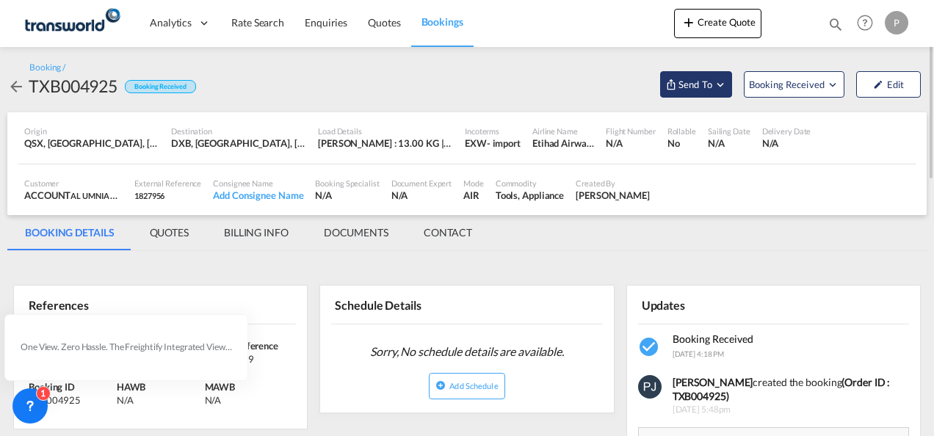
click at [726, 84] on md-icon "Open demo menu" at bounding box center [720, 84] width 13 height 13
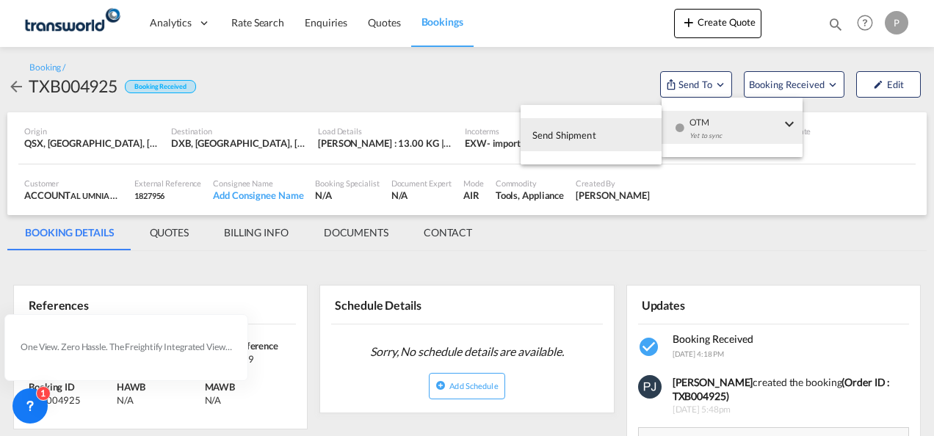
click at [575, 135] on span "Send Shipment" at bounding box center [564, 135] width 64 height 24
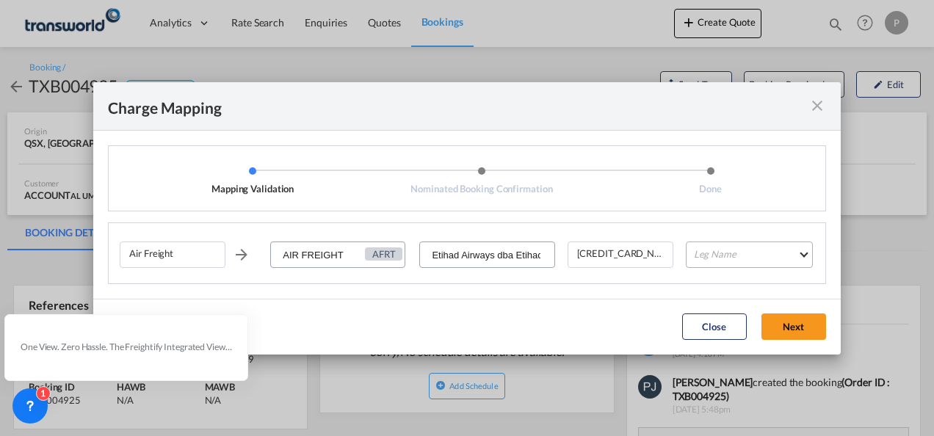
click at [739, 258] on md-select "Leg Name HANDLING ORIGIN HANDLING DESTINATION OTHERS TL PICK UP CUSTOMS ORIGIN …" at bounding box center [749, 255] width 127 height 26
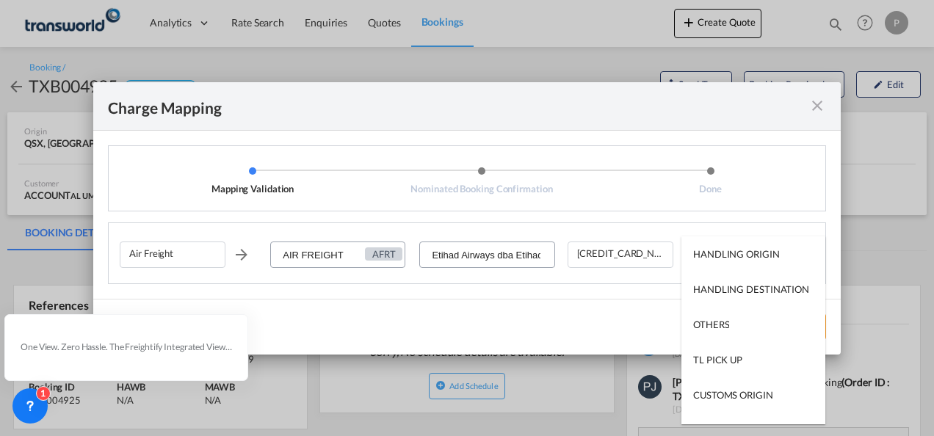
type md-option "HANDLING ORIGIN"
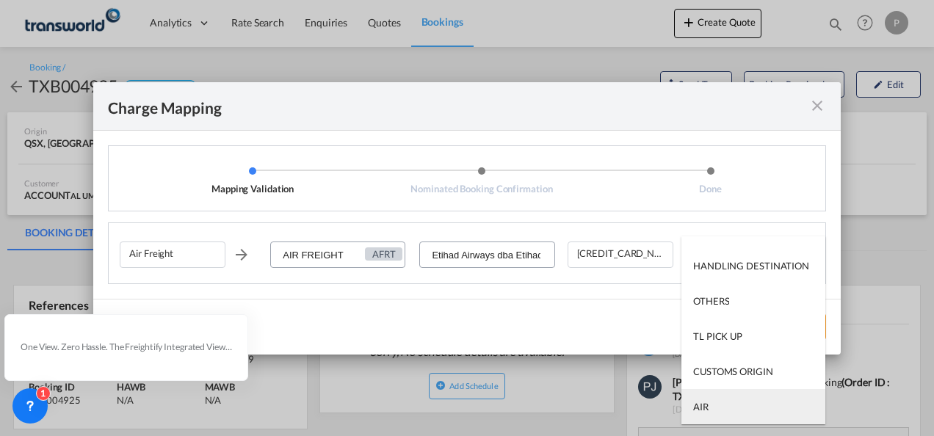
type md-option "AIR"
click at [727, 405] on md-option "AIR" at bounding box center [754, 406] width 144 height 35
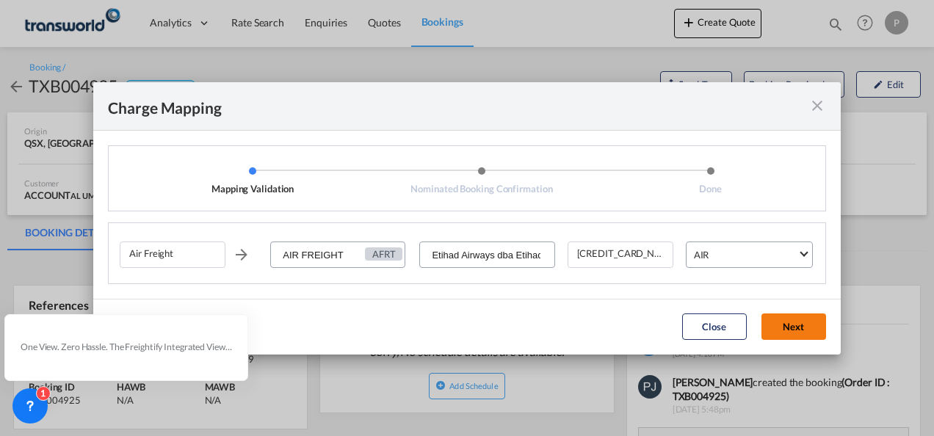
click at [791, 325] on button "Next" at bounding box center [794, 327] width 65 height 26
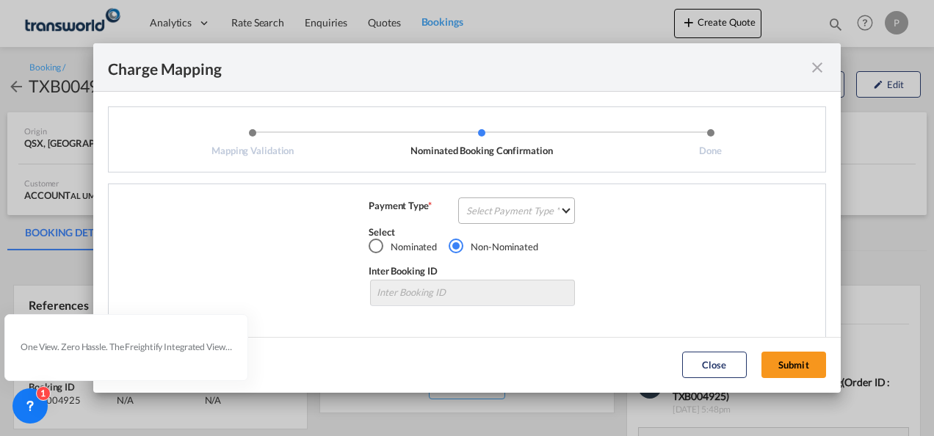
click at [509, 207] on md-select "Select Payment Type COLLECT PREPAID" at bounding box center [516, 211] width 117 height 26
click at [502, 212] on div "COLLECT" at bounding box center [483, 210] width 42 height 13
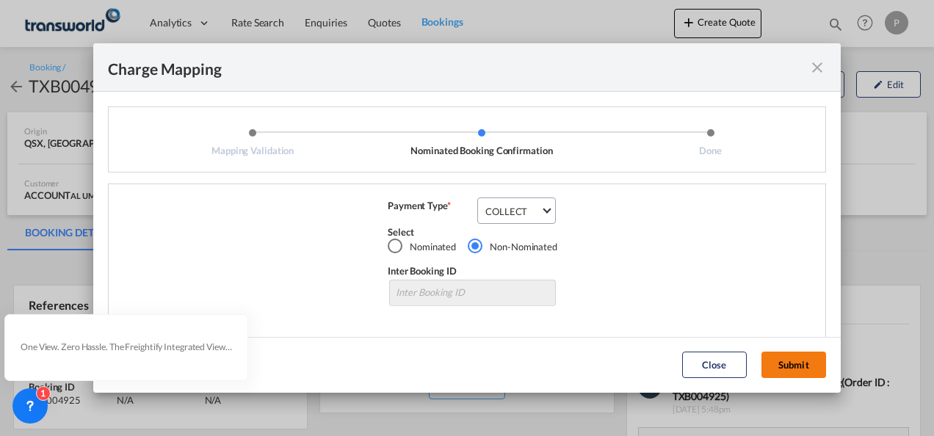
click at [788, 358] on button "Submit" at bounding box center [794, 365] width 65 height 26
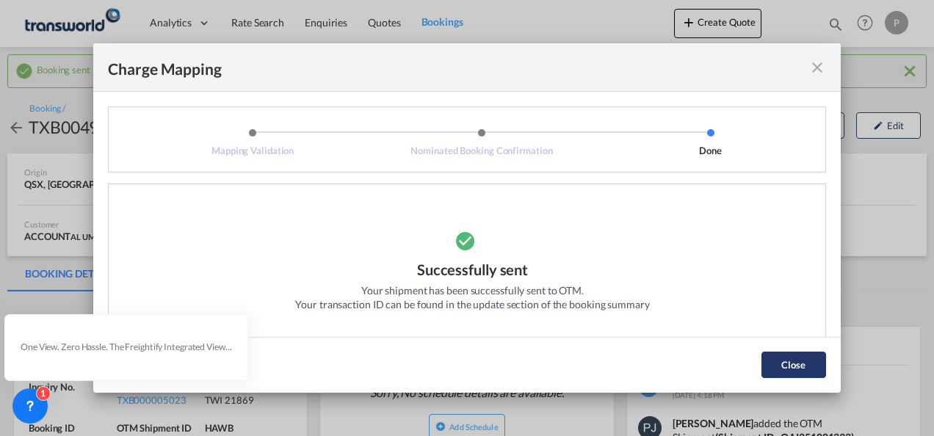
click at [801, 364] on button "Close" at bounding box center [794, 365] width 65 height 26
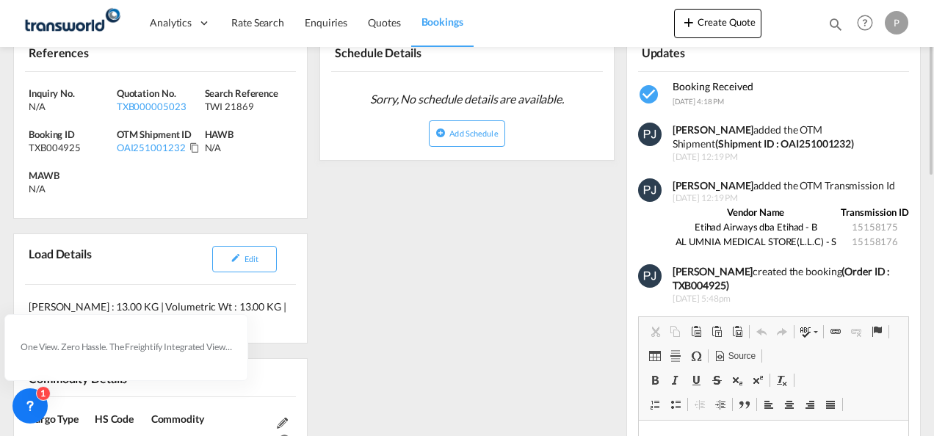
scroll to position [220, 0]
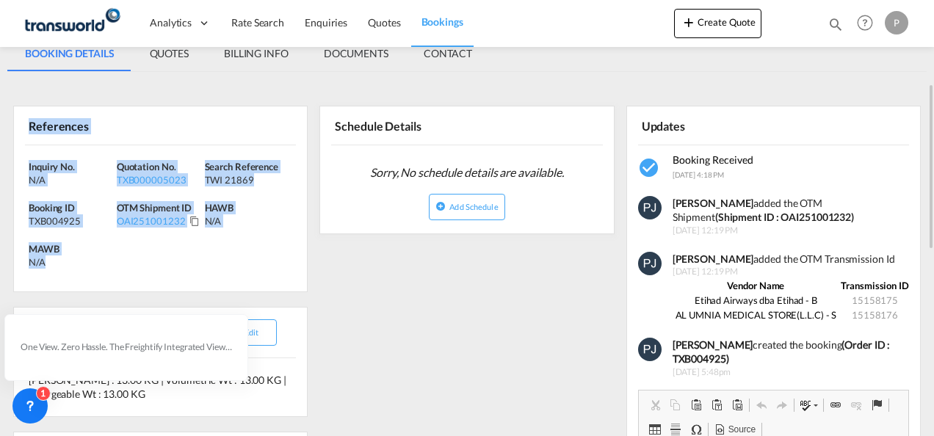
drag, startPoint x: 29, startPoint y: 126, endPoint x: 88, endPoint y: 259, distance: 146.0
click at [88, 259] on div "References Inquiry No. N/A Quotation No. TXB000005023 Search Reference TWI 2186…" at bounding box center [160, 199] width 295 height 187
copy div "References Inquiry No. N/A Quotation No. TXB000005023 Search Reference TWI 2186…"
click at [721, 24] on button "Create Quote" at bounding box center [717, 23] width 87 height 29
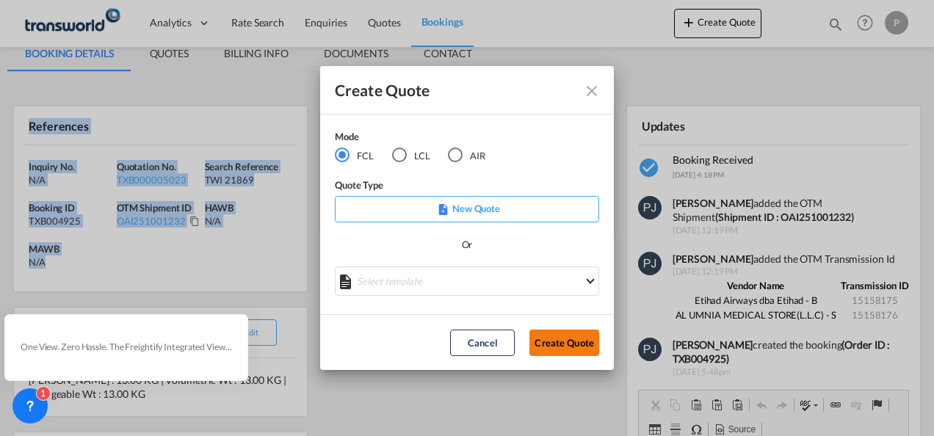
click at [576, 345] on button "Create Quote" at bounding box center [565, 343] width 70 height 26
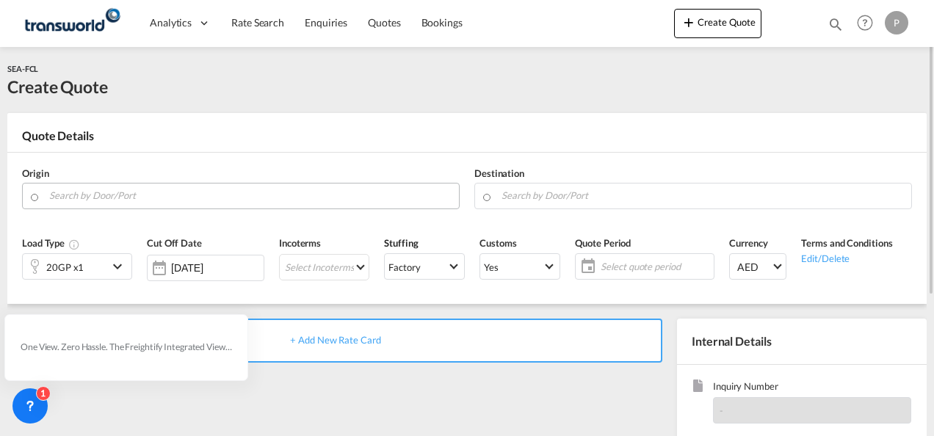
click at [141, 194] on input "Search by Door/Port" at bounding box center [250, 196] width 402 height 26
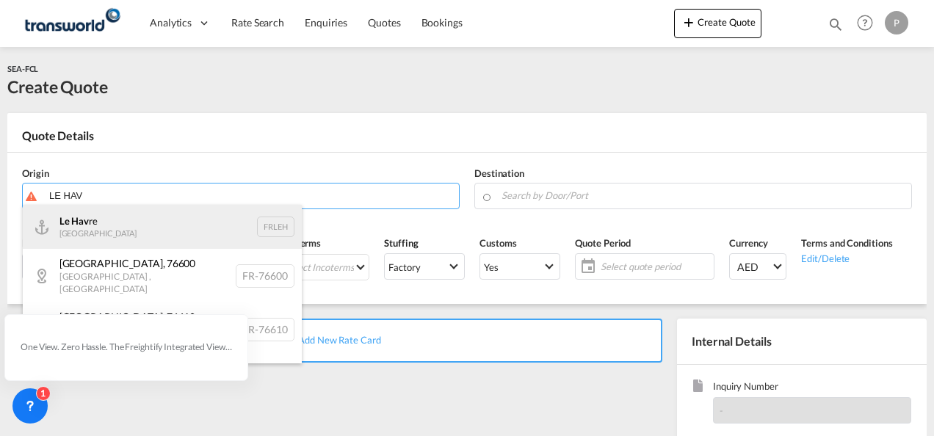
click at [141, 217] on div "Le Hav re France FRLEH" at bounding box center [162, 227] width 279 height 44
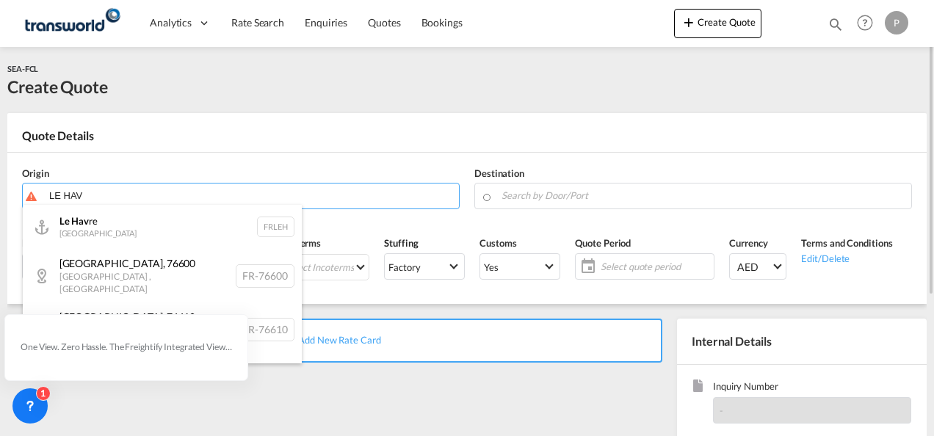
type input "[GEOGRAPHIC_DATA], [GEOGRAPHIC_DATA]"
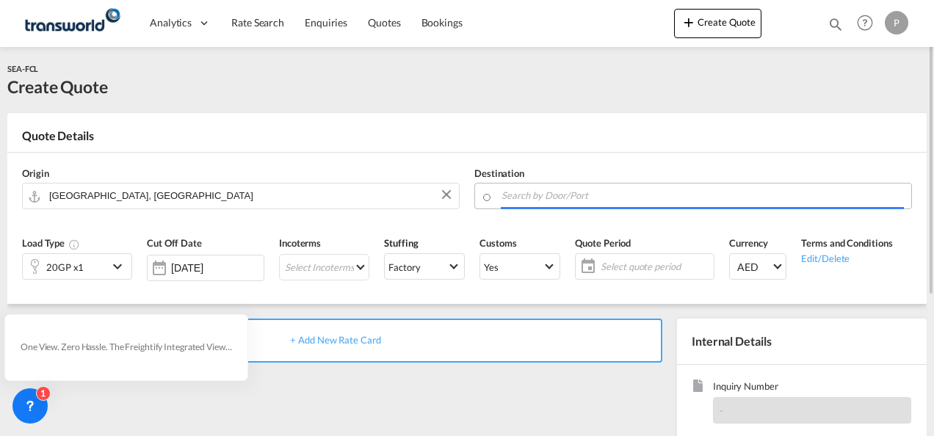
click at [531, 192] on input "Search by Door/Port" at bounding box center [703, 196] width 402 height 26
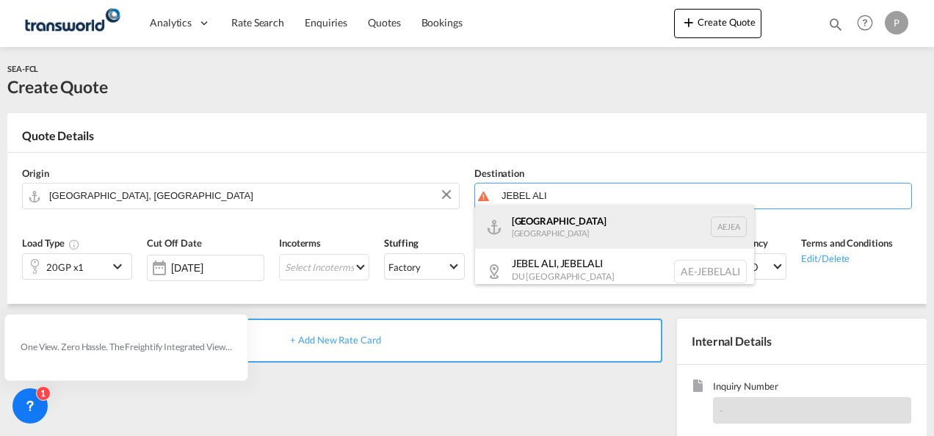
click at [576, 228] on div "[GEOGRAPHIC_DATA] [GEOGRAPHIC_DATA]" at bounding box center [614, 227] width 279 height 44
type input "[GEOGRAPHIC_DATA], [GEOGRAPHIC_DATA]"
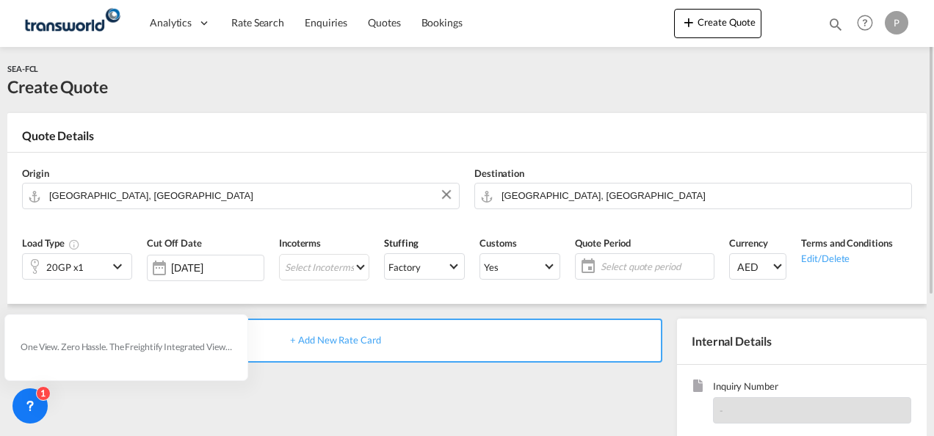
click at [120, 264] on md-icon "icon-chevron-down" at bounding box center [120, 267] width 22 height 18
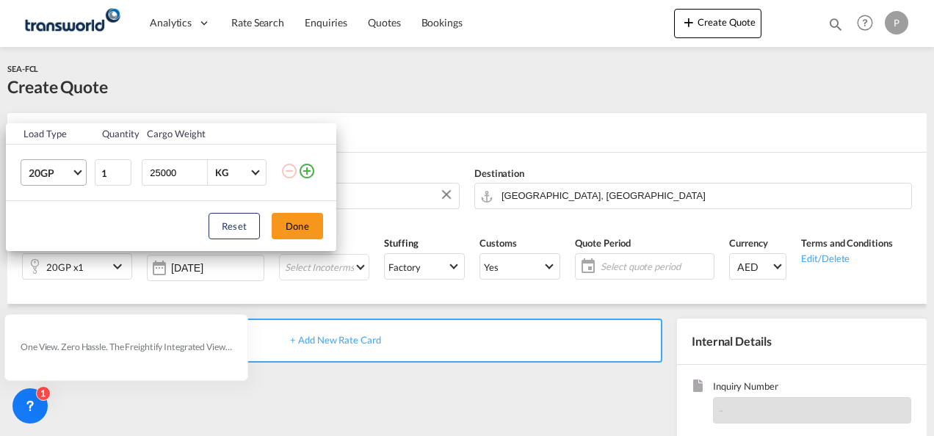
click at [72, 173] on md-select-value "20GP" at bounding box center [56, 172] width 59 height 25
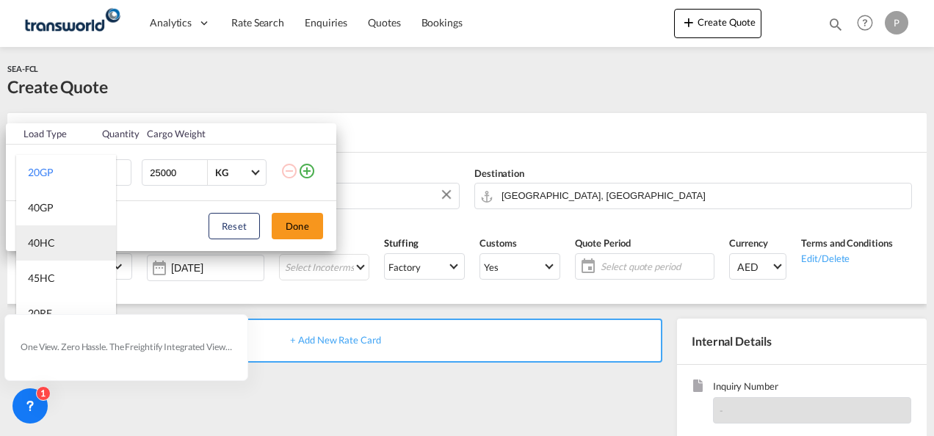
click at [53, 242] on div "40HC" at bounding box center [41, 243] width 27 height 15
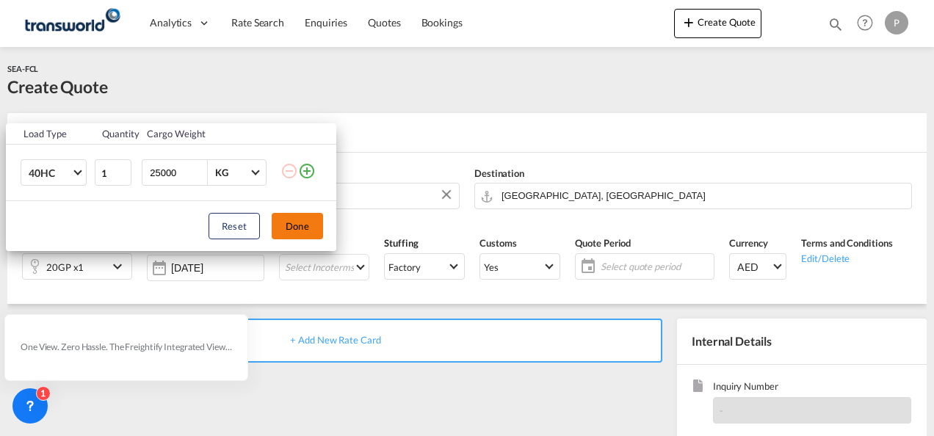
click at [297, 228] on button "Done" at bounding box center [297, 226] width 51 height 26
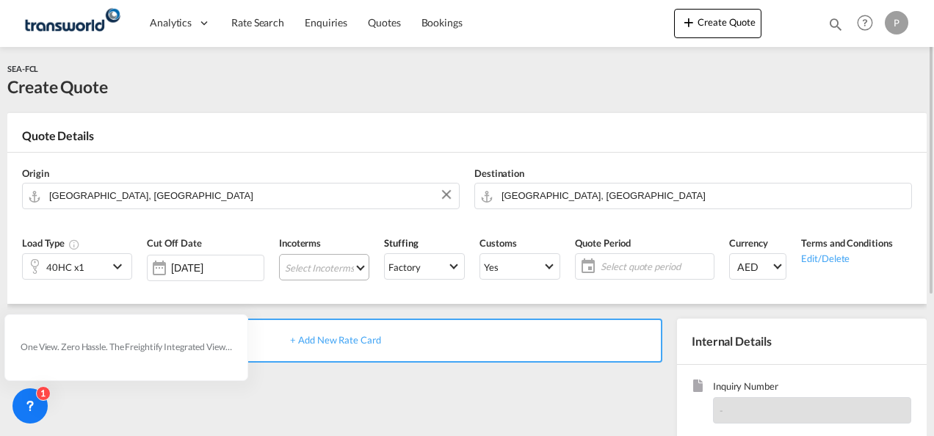
click at [304, 264] on md-select "Select Incoterms FAS - import Free Alongside Ship CPT - import Carrier Paid to …" at bounding box center [324, 267] width 90 height 26
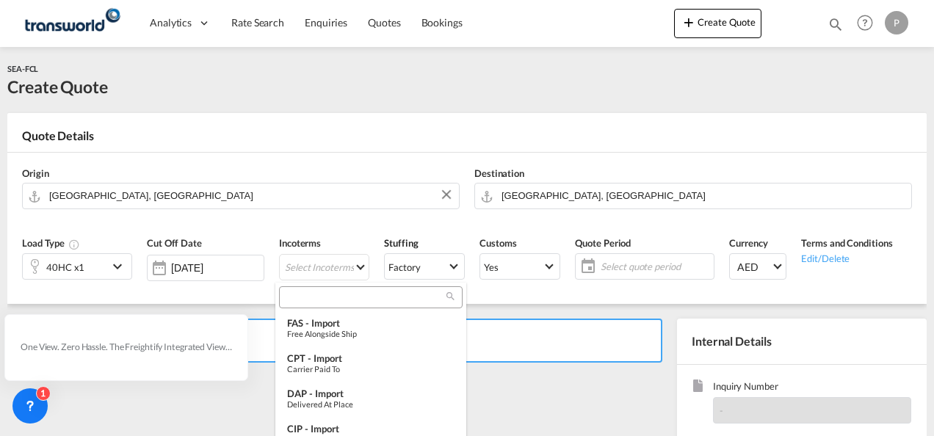
click at [310, 297] on input "search" at bounding box center [364, 297] width 163 height 13
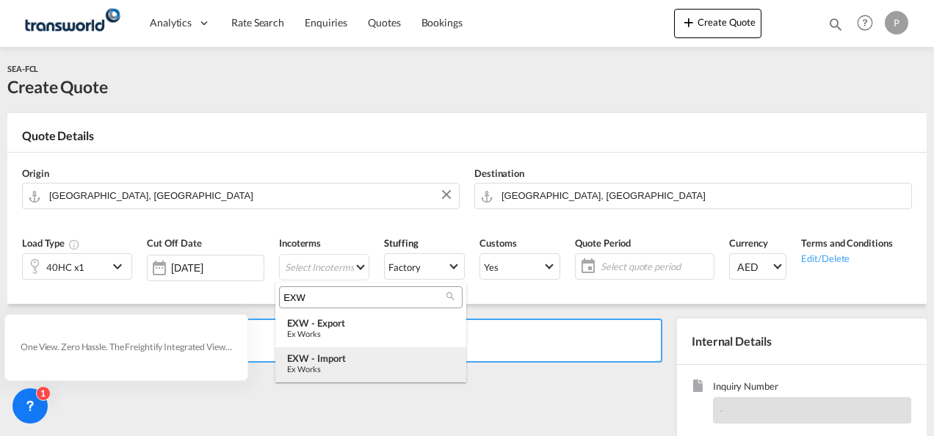
type input "EXW"
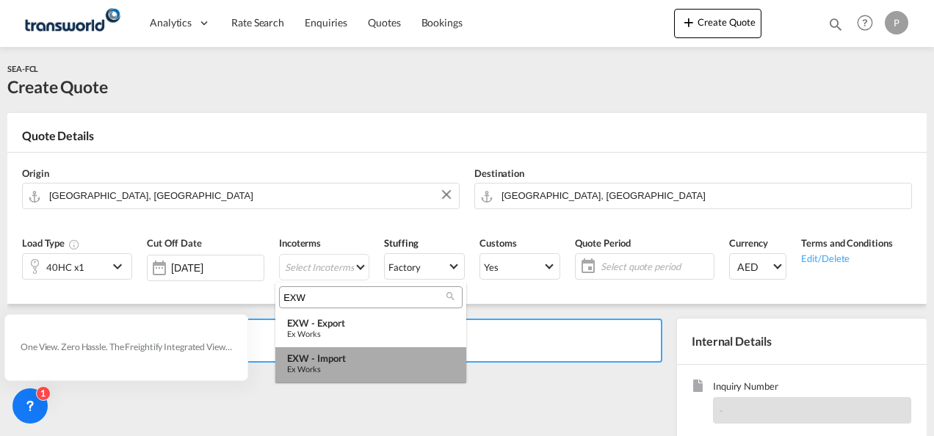
click at [328, 361] on div "EXW - import" at bounding box center [370, 359] width 167 height 12
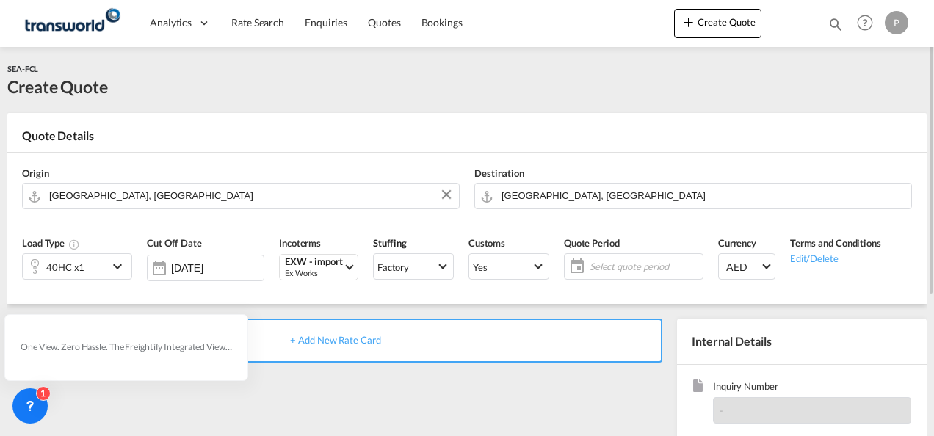
click at [619, 262] on span "Select quote period" at bounding box center [644, 266] width 109 height 13
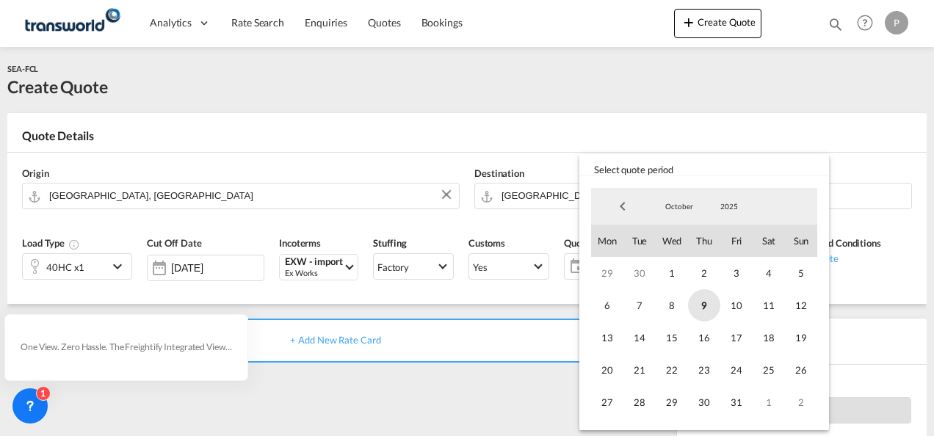
click at [708, 303] on span "9" at bounding box center [704, 305] width 32 height 32
click at [737, 405] on span "31" at bounding box center [736, 402] width 32 height 32
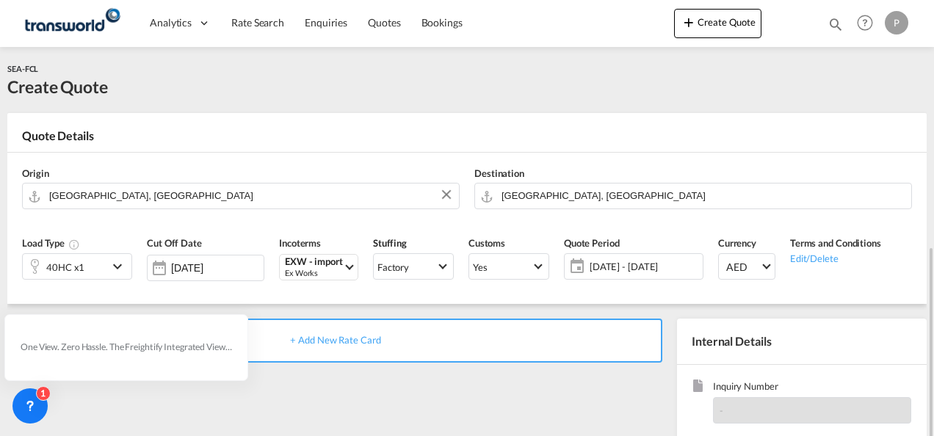
scroll to position [147, 0]
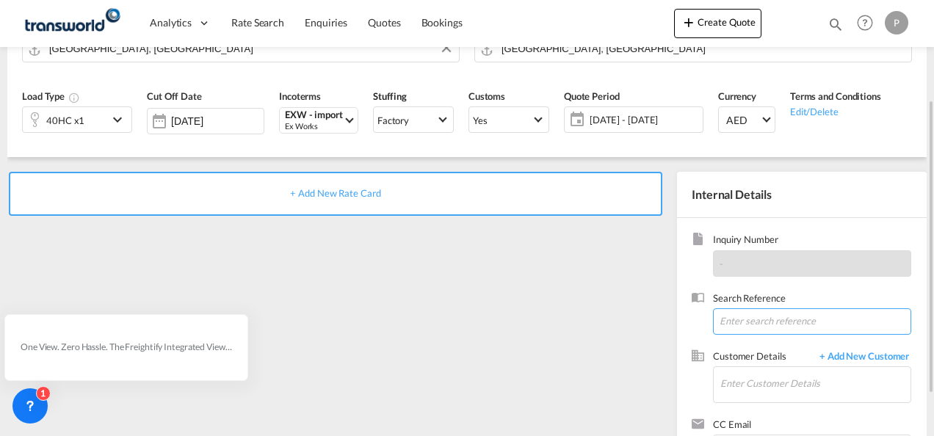
click at [748, 320] on input at bounding box center [812, 321] width 198 height 26
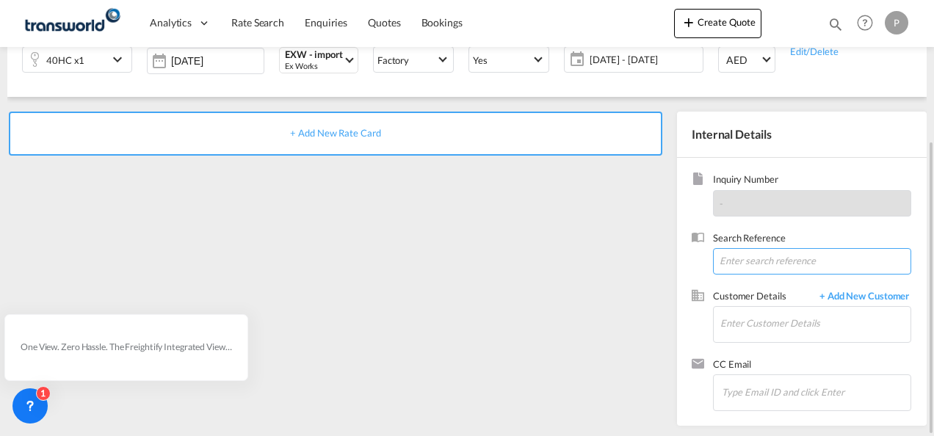
click at [743, 257] on input at bounding box center [812, 261] width 198 height 26
paste input "M17754"
type input "M17754"
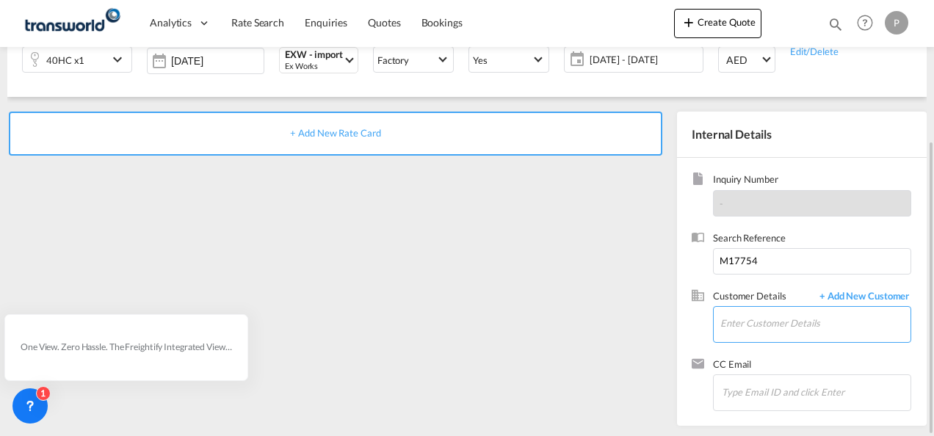
click at [756, 325] on input "Enter Customer Details" at bounding box center [815, 323] width 190 height 33
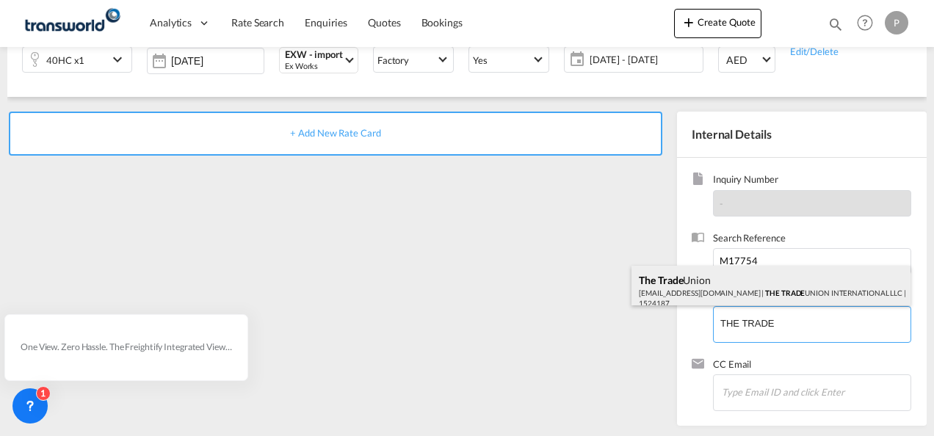
click at [729, 291] on div "The Trade Union [EMAIL_ADDRESS][DOMAIN_NAME] | THE TRADE UNION INTERNATIONAL LL…" at bounding box center [771, 291] width 279 height 50
type input "THE TRADE UNION INTERNATIONAL LLC, The Trade Union, [EMAIL_ADDRESS][DOMAIN_NAME]"
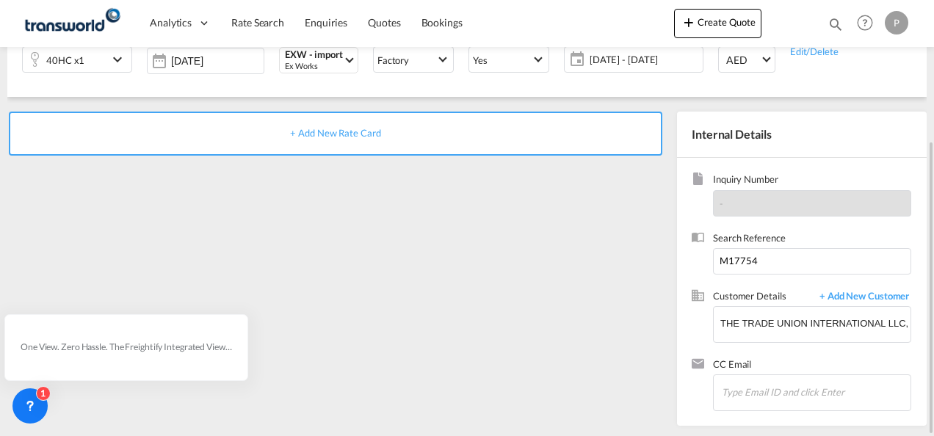
click at [351, 132] on span "+ Add New Rate Card" at bounding box center [335, 133] width 90 height 12
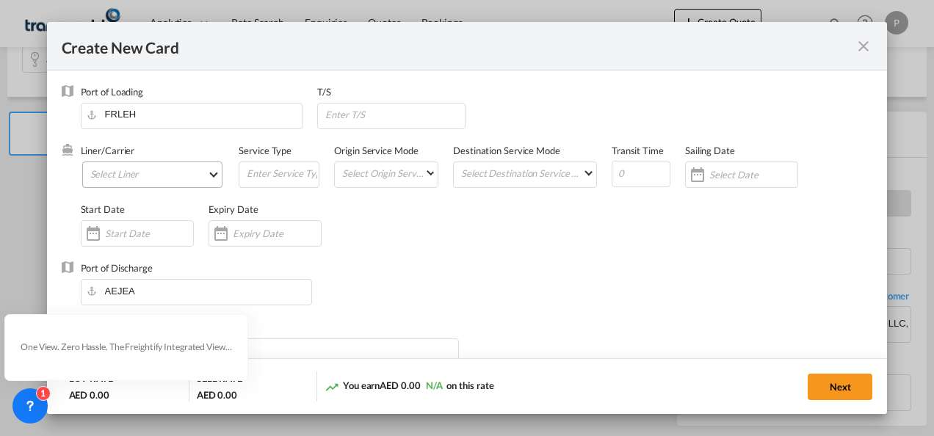
type input "Basic Ocean Freight"
select select "per equipment"
click at [159, 178] on md-select "Select Liner 2HM LOGISTICS D.O.O. / TDWC-CAPODISTRI 2HM LOGISTICS D.O.O. / TDWC…" at bounding box center [152, 175] width 141 height 26
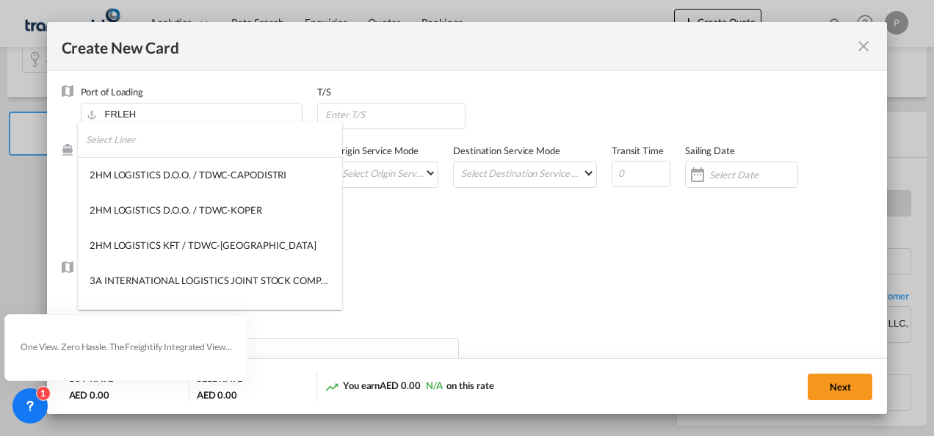
click at [201, 150] on input "search" at bounding box center [214, 139] width 256 height 35
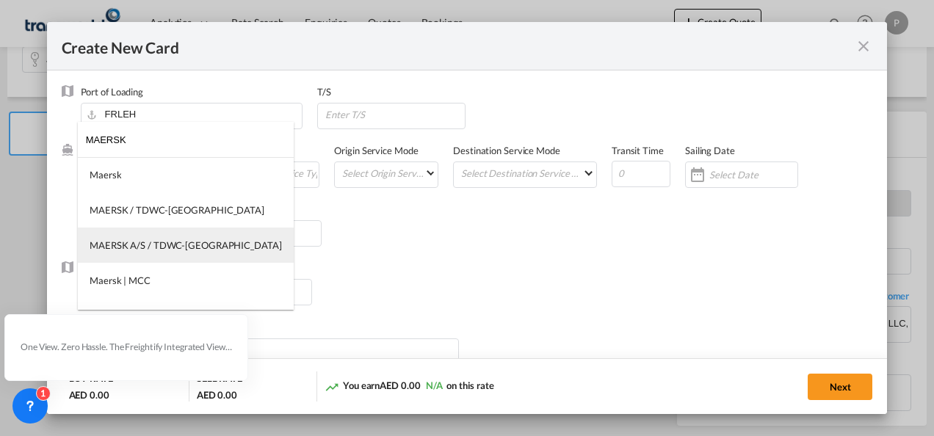
type input "MAERSK"
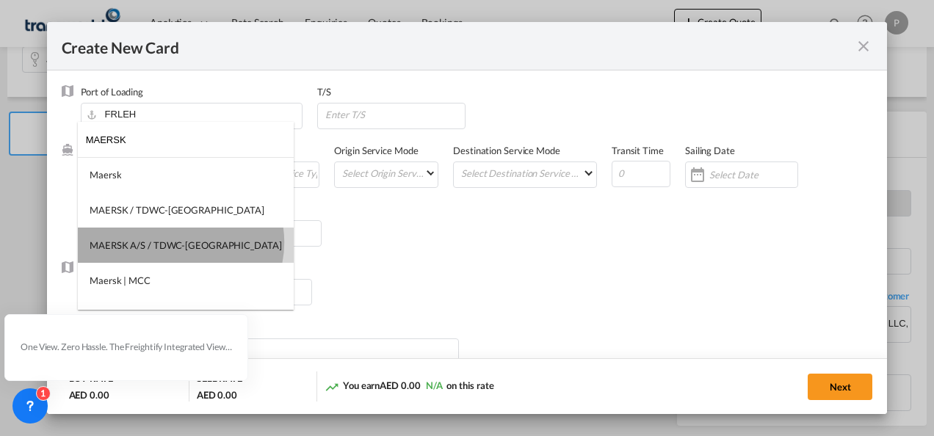
click at [180, 242] on div "MAERSK A/S / TDWC-[GEOGRAPHIC_DATA]" at bounding box center [186, 245] width 192 height 13
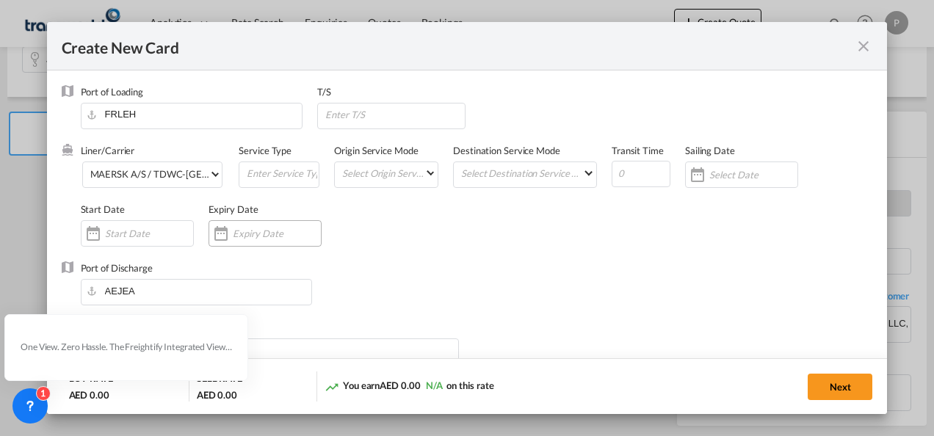
click at [283, 234] on input "Create New Card ..." at bounding box center [277, 234] width 88 height 12
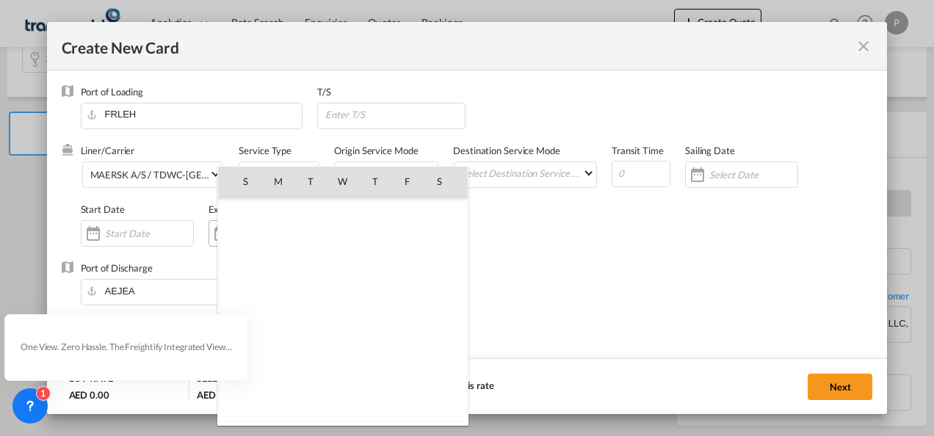
scroll to position [340403, 0]
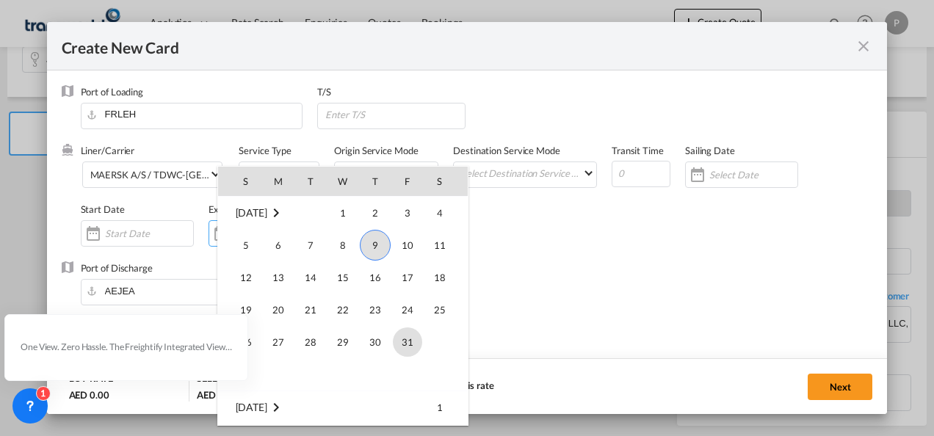
click at [402, 336] on span "31" at bounding box center [407, 342] width 29 height 29
type input "[DATE]"
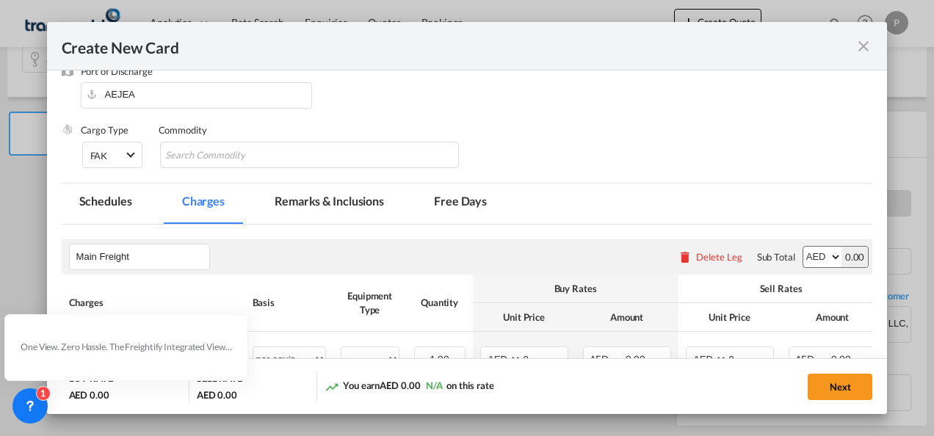
scroll to position [220, 0]
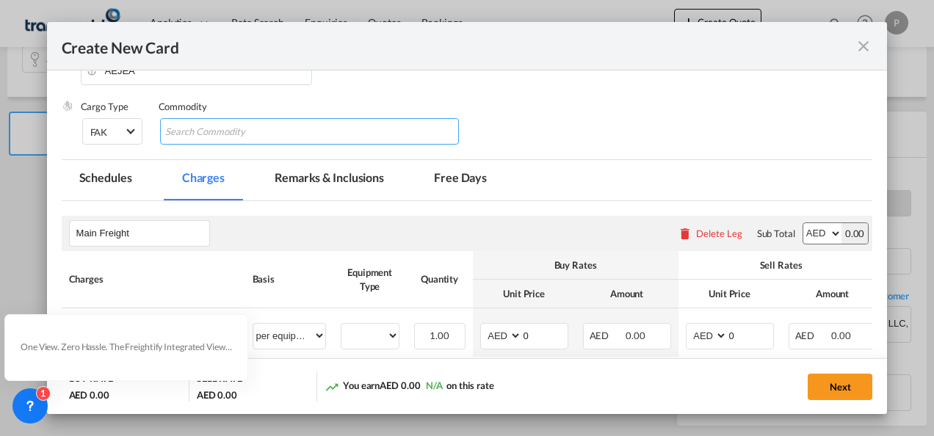
click at [206, 136] on input "Chips input." at bounding box center [232, 132] width 134 height 24
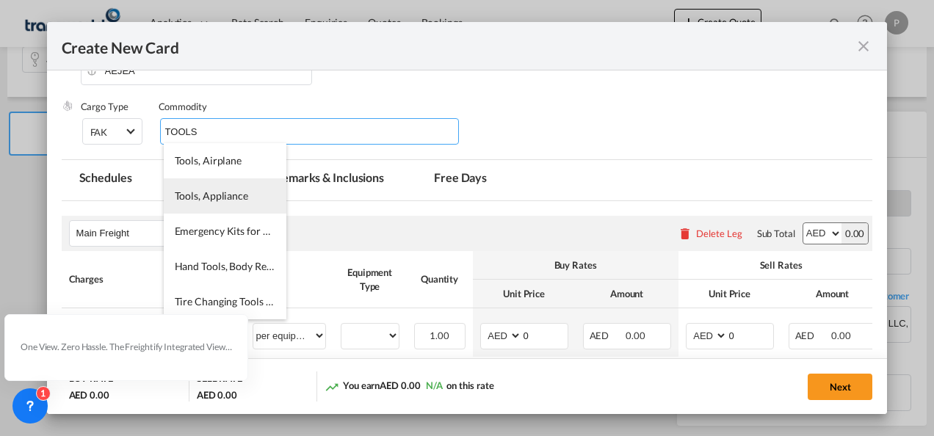
type input "TOOLS"
click at [220, 192] on span "Tools, Appliance" at bounding box center [211, 195] width 73 height 12
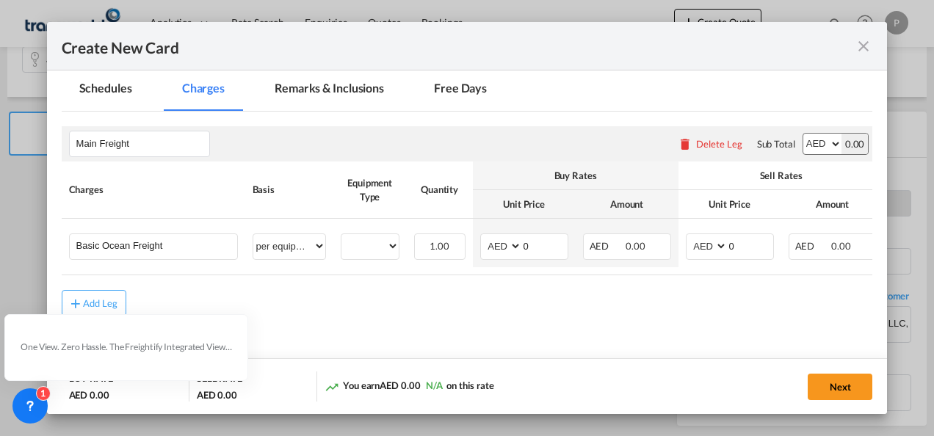
scroll to position [348, 0]
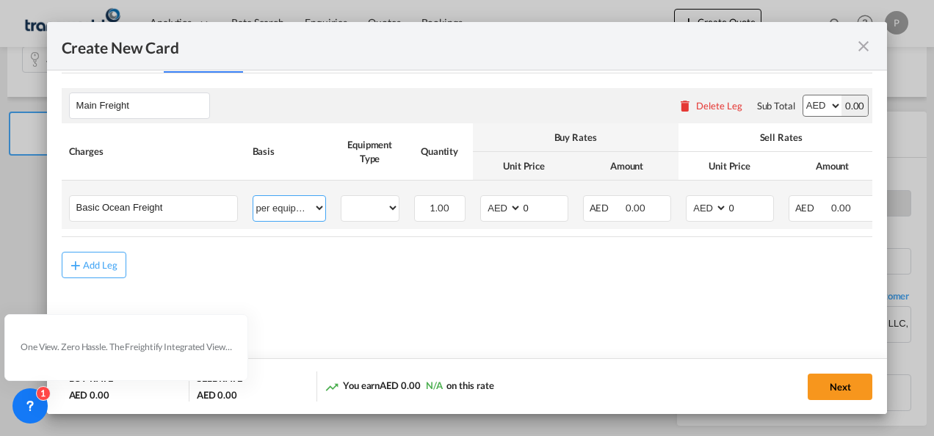
click at [319, 207] on select "per equipment per container per B/L per shipping bill per shipment % on freight…" at bounding box center [289, 208] width 72 height 24
select select "per shipment"
click at [253, 196] on select "per equipment per container per B/L per shipping bill per shipment % on freight…" at bounding box center [289, 208] width 72 height 24
drag, startPoint x: 752, startPoint y: 208, endPoint x: 695, endPoint y: 209, distance: 57.3
click at [695, 209] on md-input-container "AED AFN ALL AMD ANG AOA ARS AUD AWG AZN BAM BBD BDT BGN BHD BIF BMD BND BOB BRL…" at bounding box center [730, 208] width 88 height 26
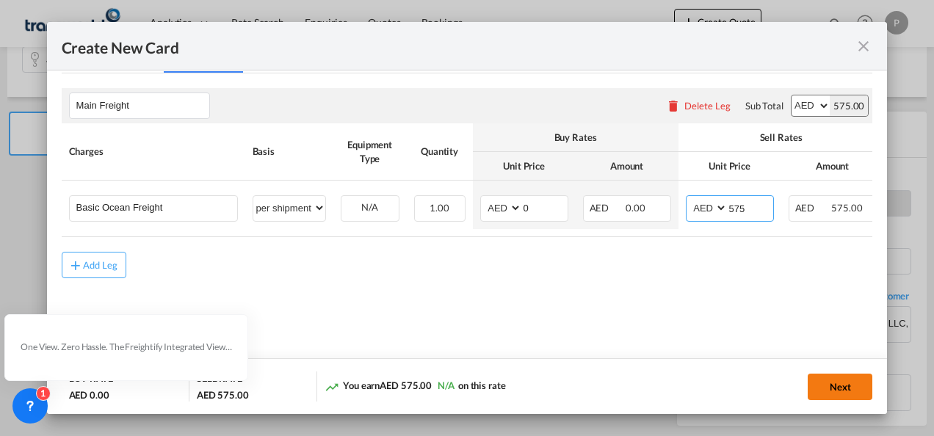
type input "575"
click at [839, 383] on button "Next" at bounding box center [840, 387] width 65 height 26
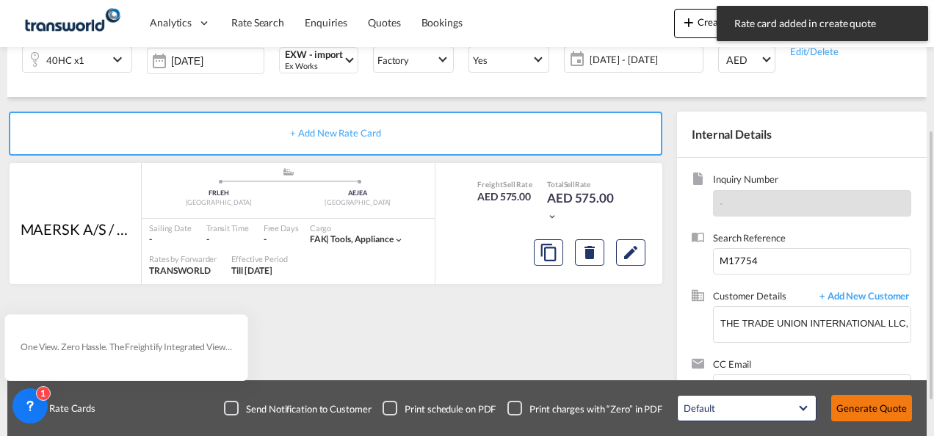
click at [886, 405] on button "Generate Quote" at bounding box center [871, 408] width 81 height 26
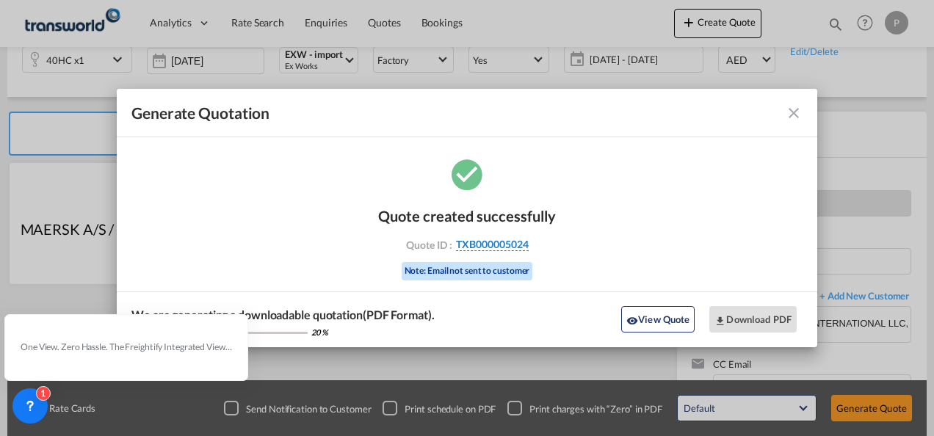
click at [508, 248] on span "TXB000005024" at bounding box center [492, 244] width 73 height 13
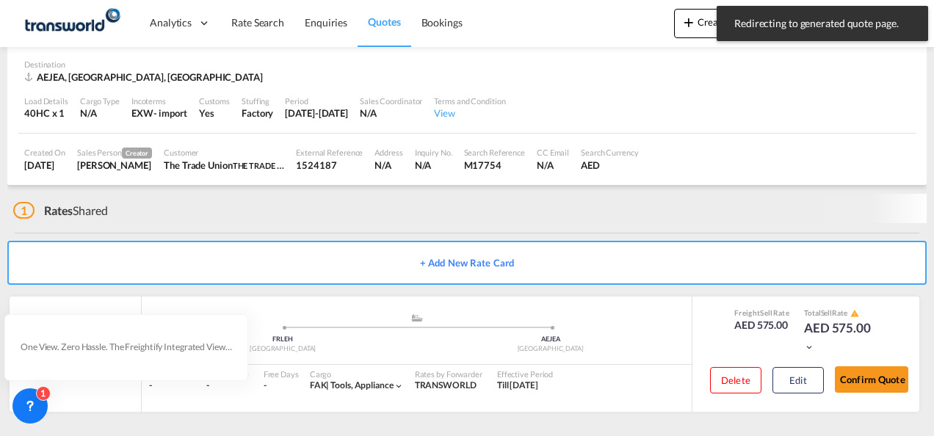
scroll to position [91, 0]
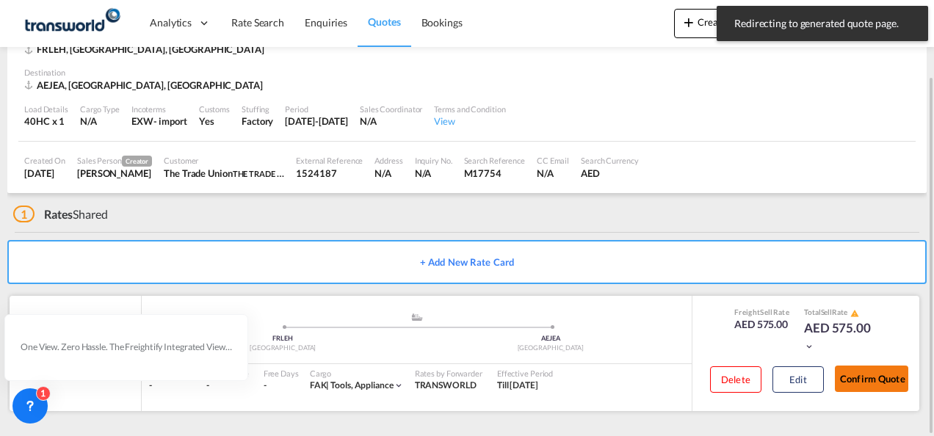
click at [878, 379] on button "Confirm Quote" at bounding box center [871, 379] width 73 height 26
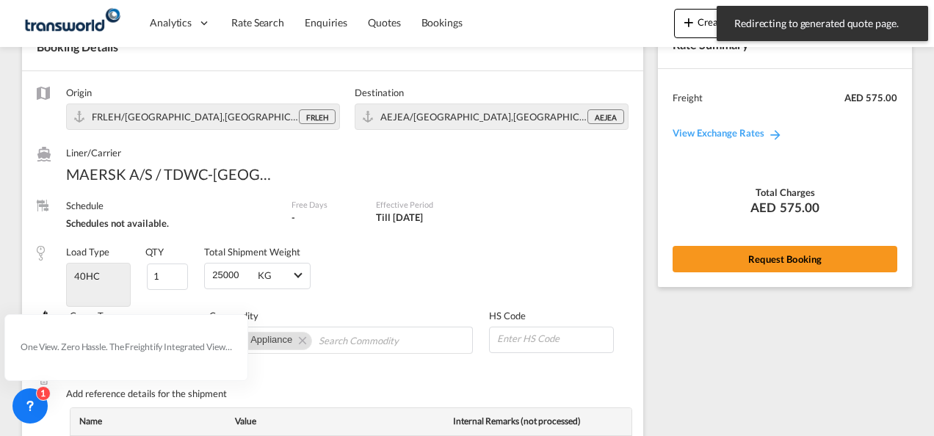
scroll to position [596, 0]
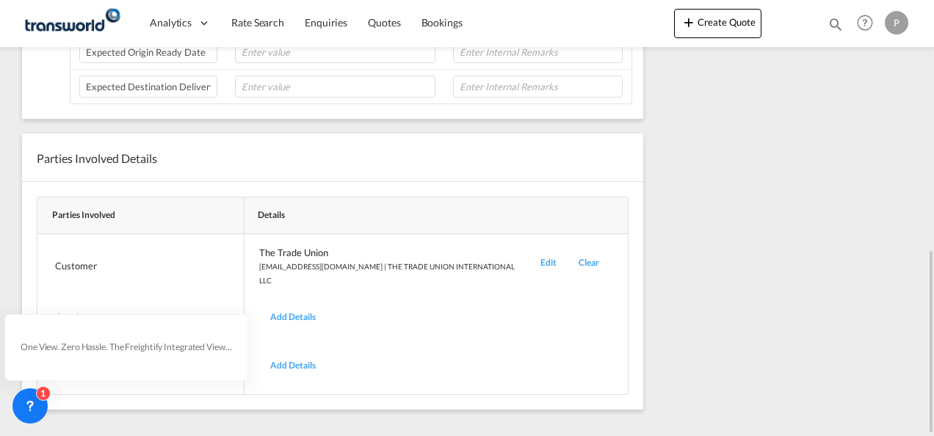
click at [530, 251] on div "Edit" at bounding box center [549, 266] width 38 height 40
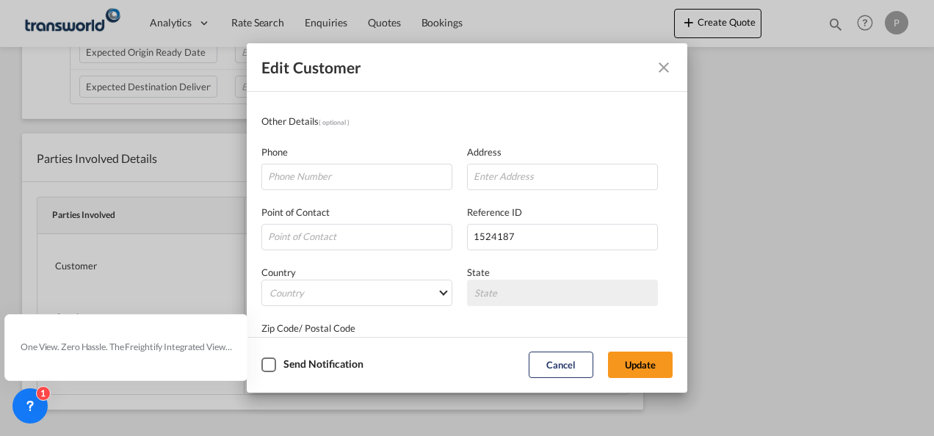
scroll to position [147, 0]
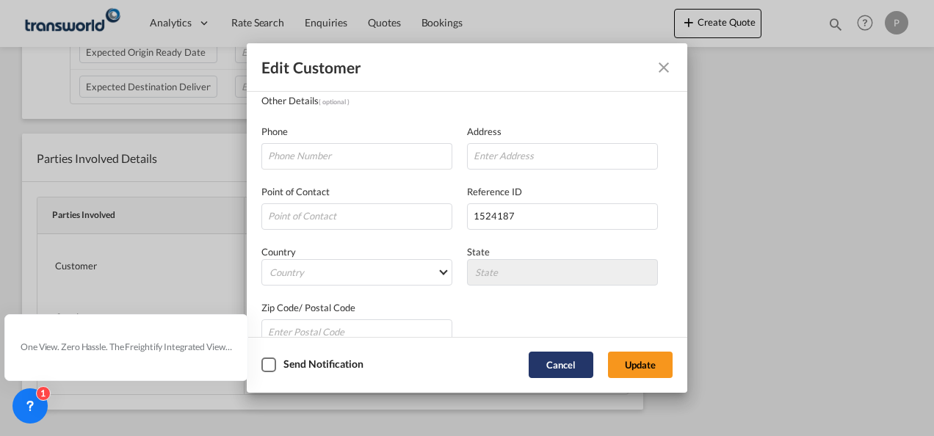
click at [558, 369] on button "Cancel" at bounding box center [561, 365] width 65 height 26
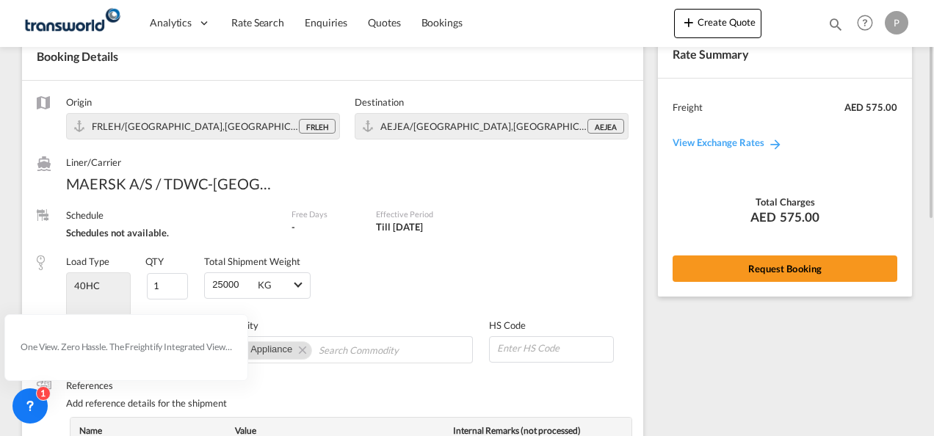
scroll to position [0, 0]
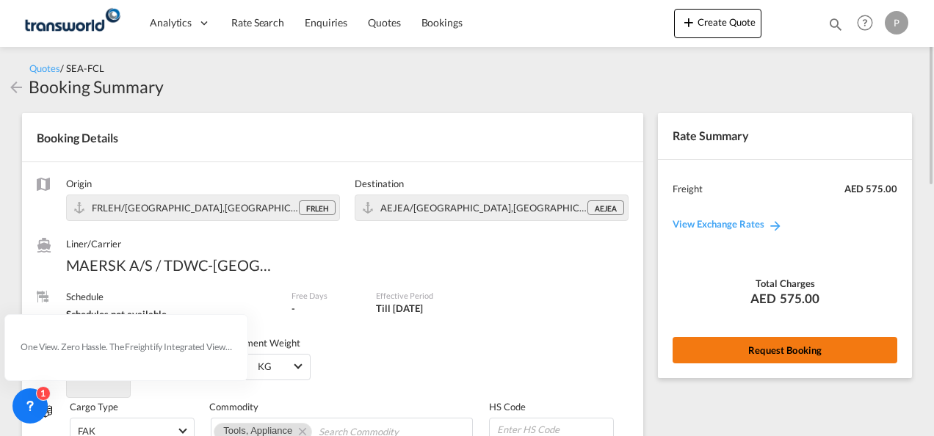
click at [791, 350] on button "Request Booking" at bounding box center [785, 350] width 225 height 26
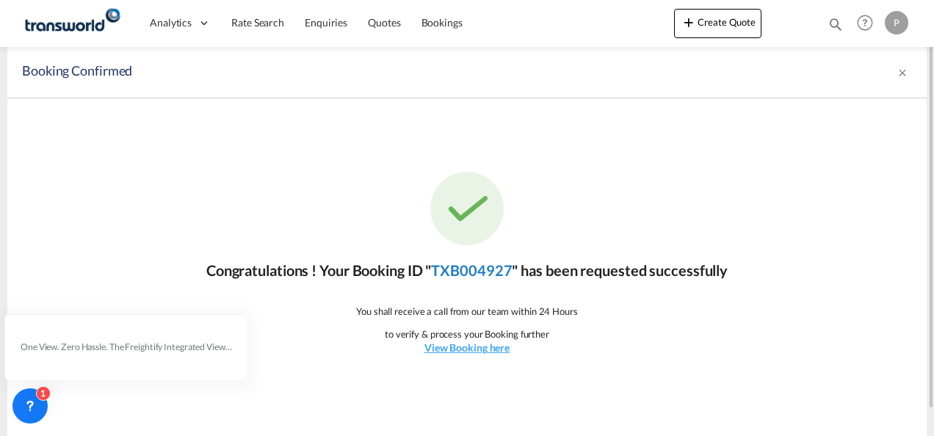
click at [477, 268] on link "TXB004927" at bounding box center [471, 270] width 81 height 18
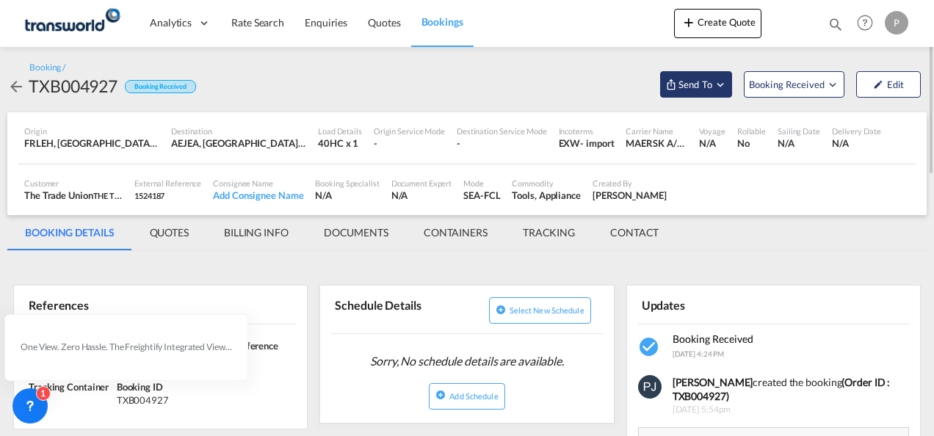
click at [723, 85] on md-icon "Open demo menu" at bounding box center [720, 84] width 13 height 13
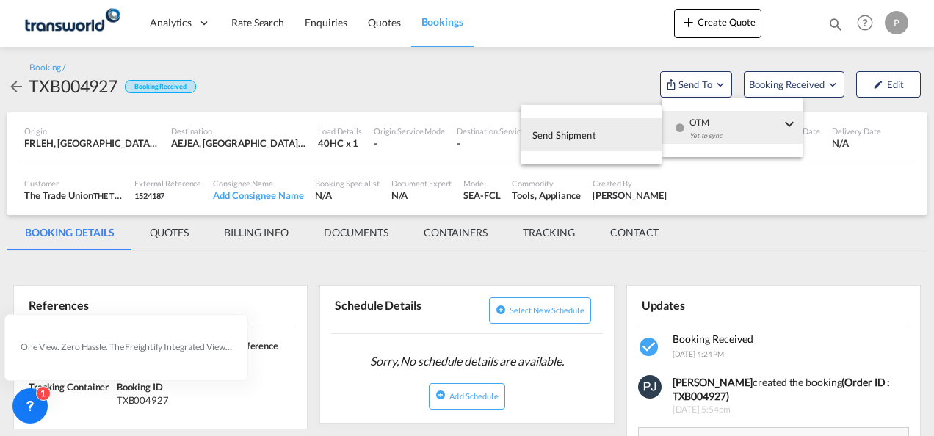
click at [581, 137] on span "Send Shipment" at bounding box center [564, 135] width 64 height 24
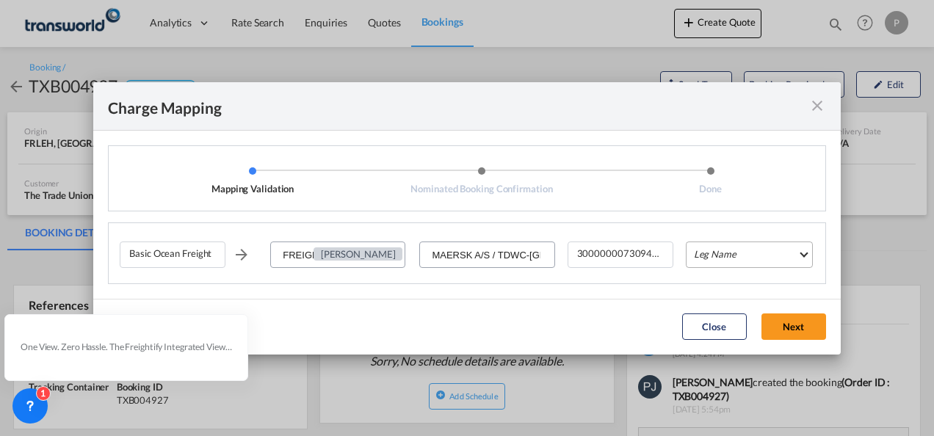
click at [723, 253] on md-select "Leg Name HANDLING ORIGIN VESSEL HANDLING DESTINATION OTHERS TL PICK UP CUSTOMS …" at bounding box center [749, 255] width 127 height 26
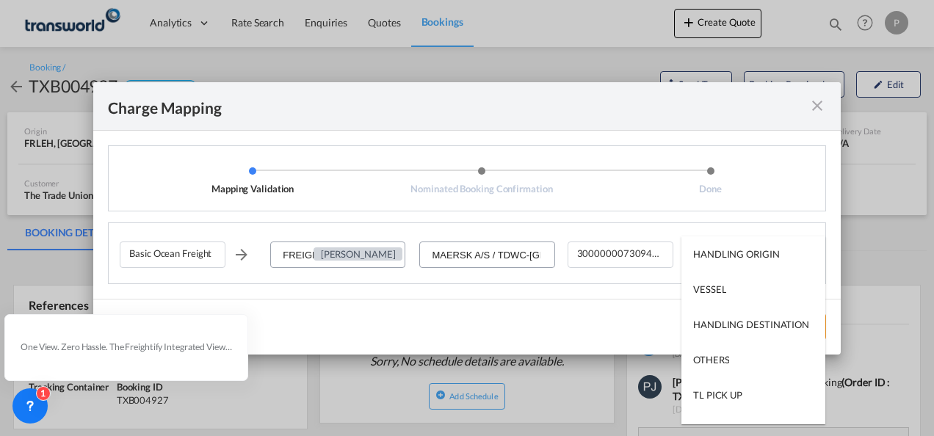
type md-option "HANDLING ORIGIN"
type md-option "VESSEL"
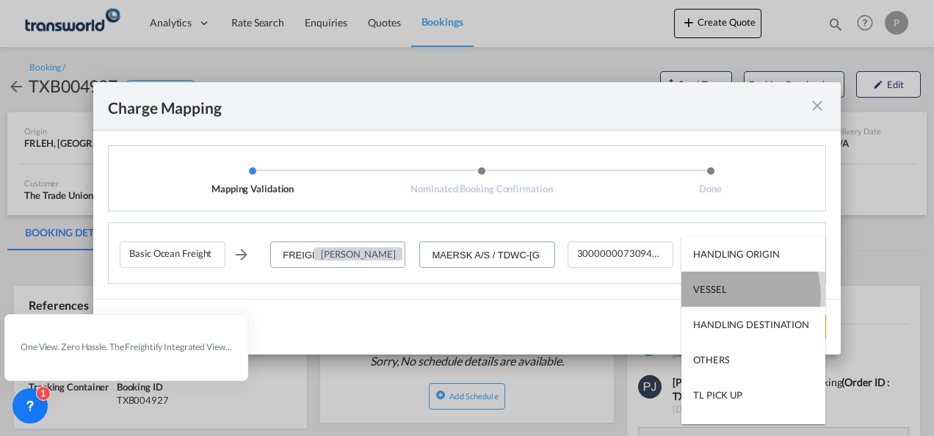
click at [724, 296] on md-option "VESSEL" at bounding box center [754, 289] width 144 height 35
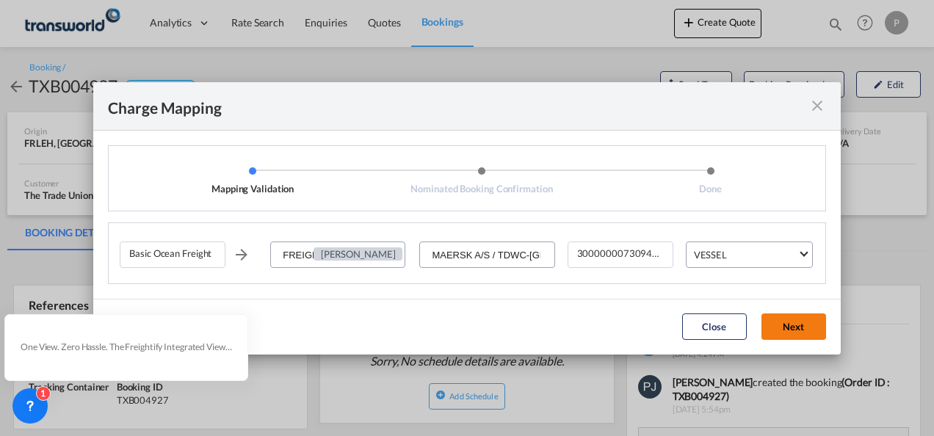
click at [789, 328] on button "Next" at bounding box center [794, 327] width 65 height 26
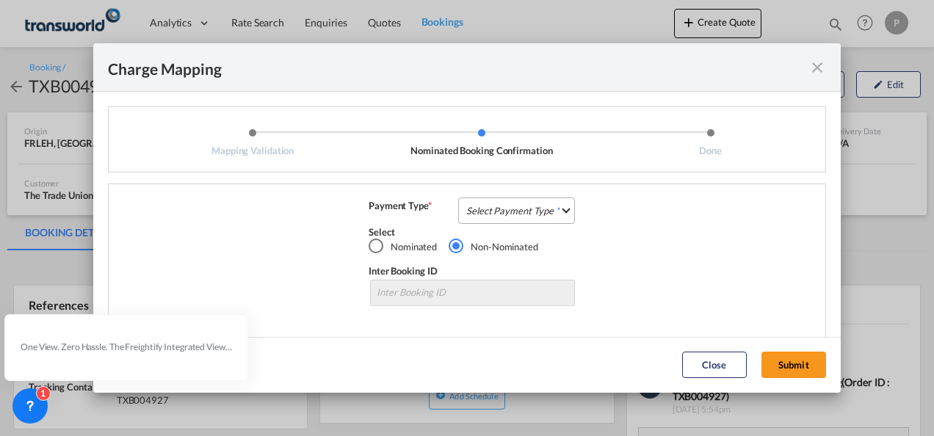
click at [507, 212] on md-select "Select Payment Type COLLECT PREPAID" at bounding box center [516, 211] width 117 height 26
click at [505, 212] on md-option "COLLECT" at bounding box center [515, 210] width 130 height 35
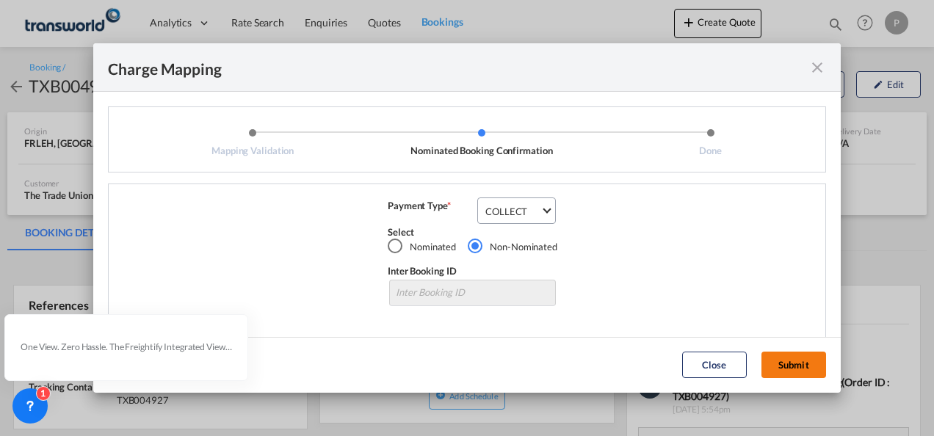
click at [790, 362] on button "Submit" at bounding box center [794, 365] width 65 height 26
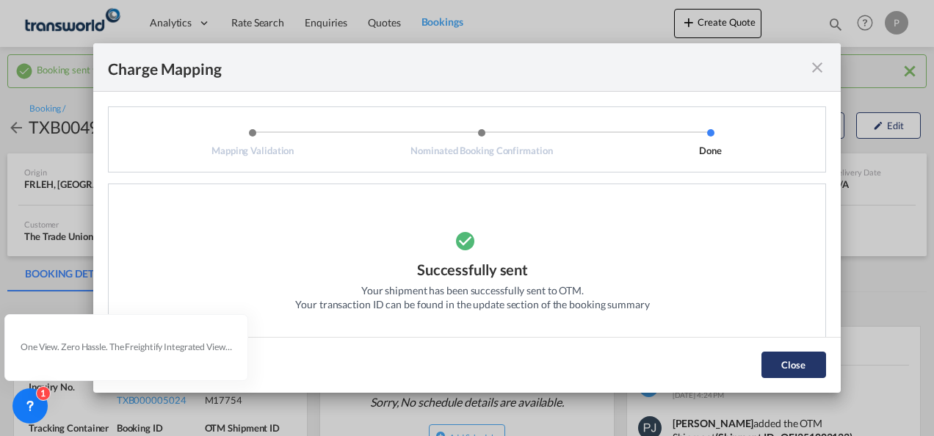
click at [789, 363] on button "Close" at bounding box center [794, 365] width 65 height 26
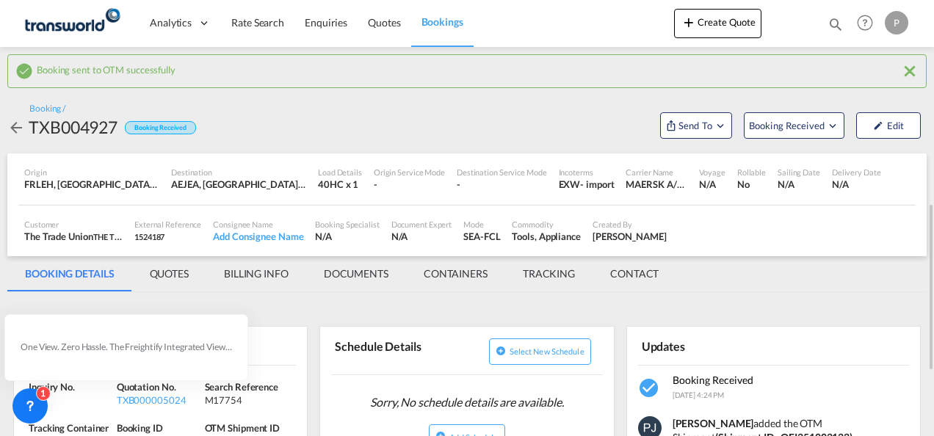
scroll to position [220, 0]
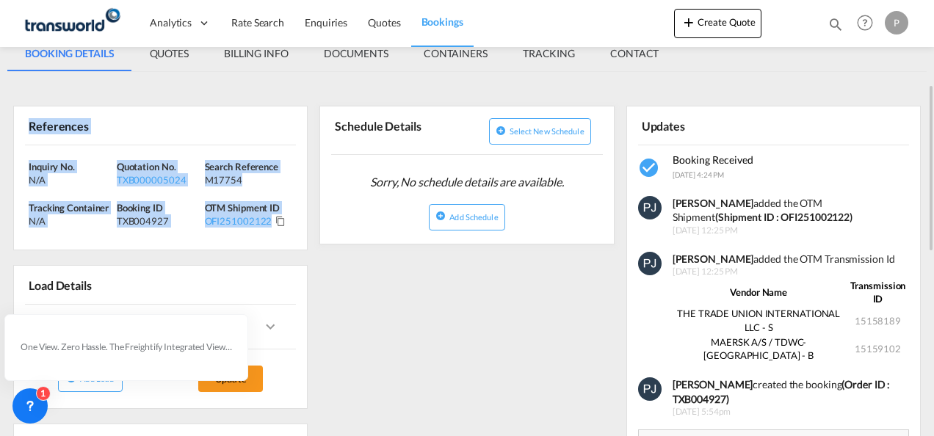
drag, startPoint x: 26, startPoint y: 123, endPoint x: 277, endPoint y: 226, distance: 271.0
click at [277, 226] on div "References Inquiry No. N/A Quotation No. TXB000005024 Search Reference M17754 T…" at bounding box center [160, 178] width 295 height 145
copy div "References Inquiry No. N/A Quotation No. TXB000005024 Search Reference M17754 T…"
